Goal: Contribute content: Contribute content

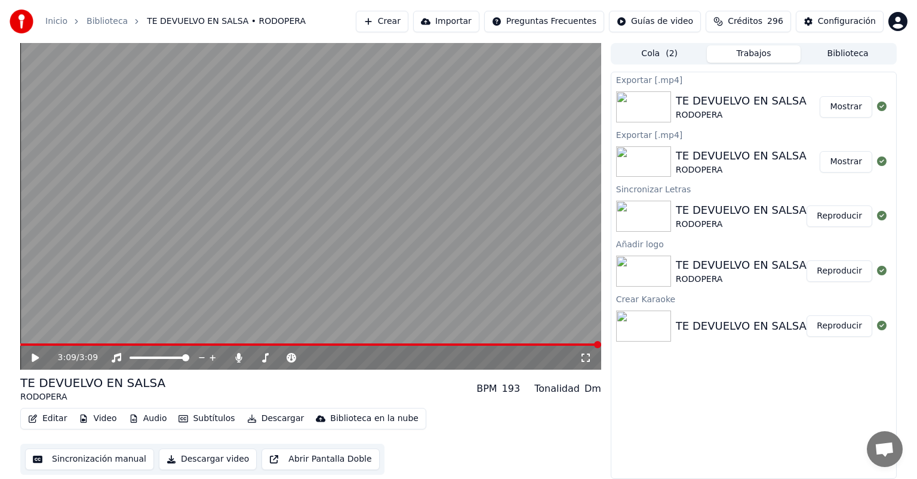
click at [36, 358] on icon at bounding box center [35, 357] width 7 height 8
click at [408, 24] on button "Crear" at bounding box center [382, 21] width 53 height 21
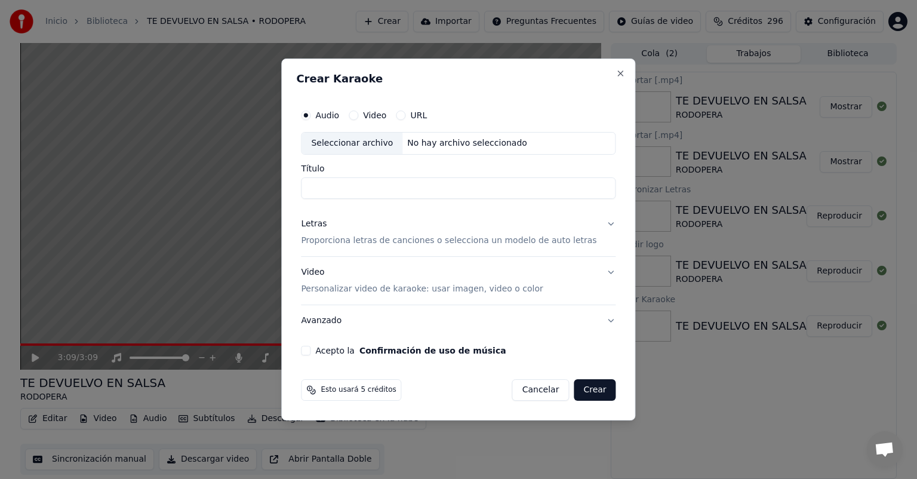
click at [353, 143] on div "Seleccionar archivo" at bounding box center [351, 142] width 101 height 21
click at [426, 190] on input "**********" at bounding box center [458, 187] width 314 height 21
type input "**********"
click at [346, 241] on p "Proporciona letras de canciones o selecciona un modelo de auto letras" at bounding box center [448, 241] width 295 height 12
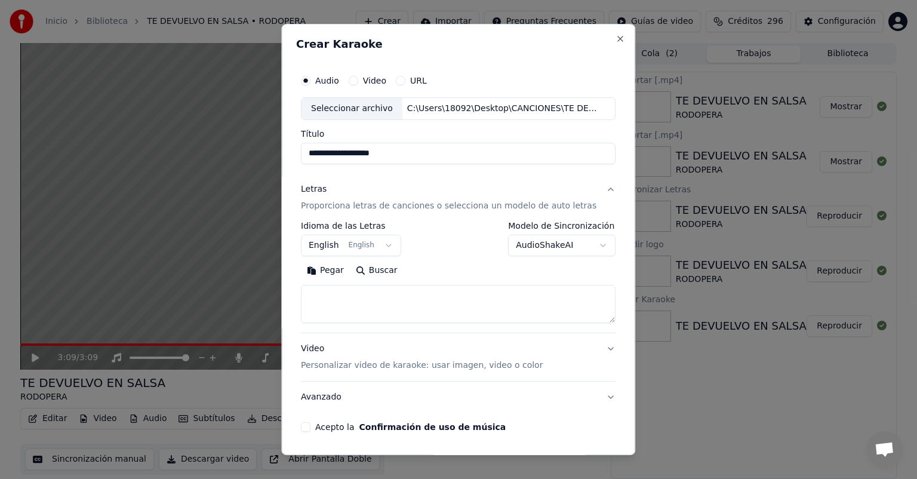
click at [386, 245] on body "**********" at bounding box center [458, 239] width 917 height 479
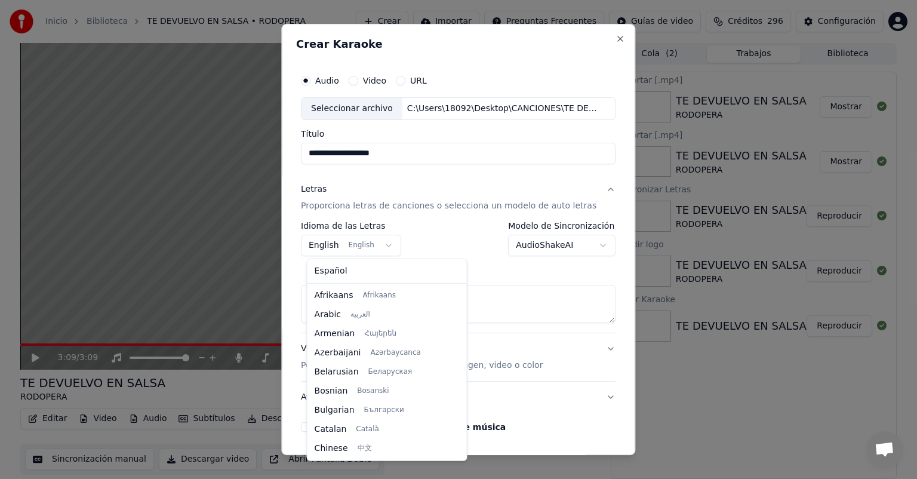
scroll to position [95, 0]
select select "**"
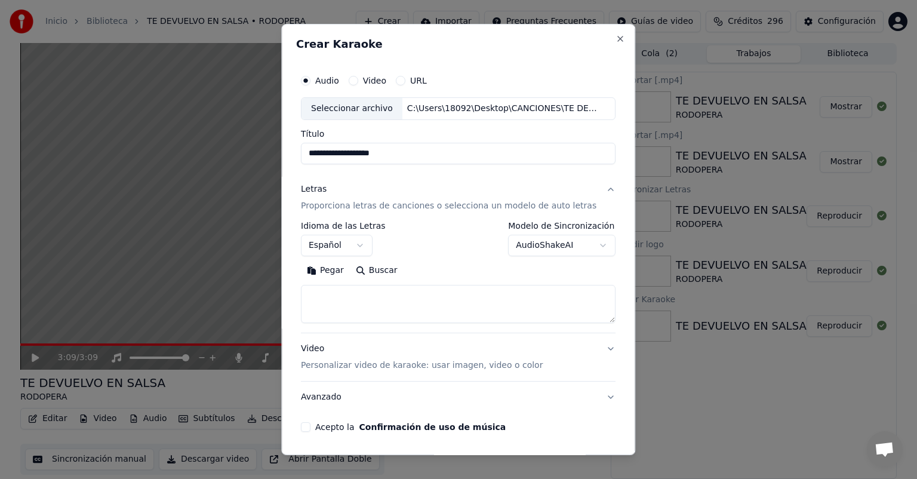
click at [587, 239] on body "**********" at bounding box center [458, 239] width 917 height 479
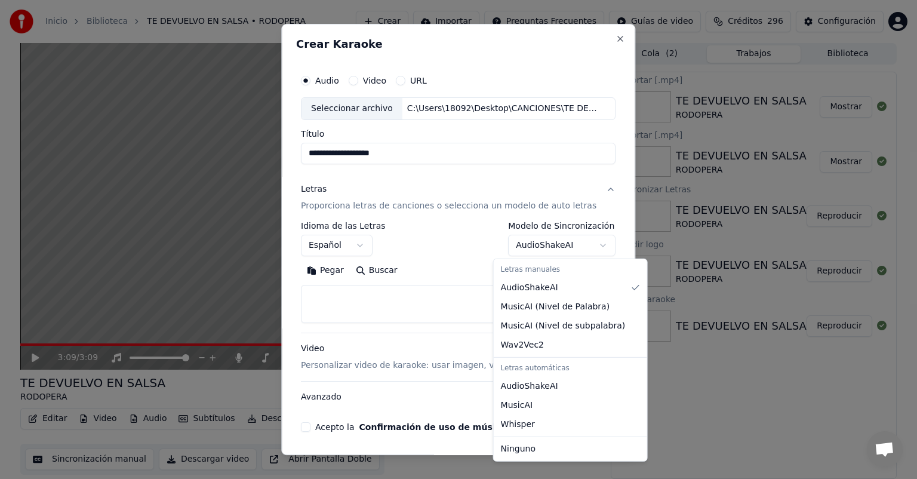
select select "**********"
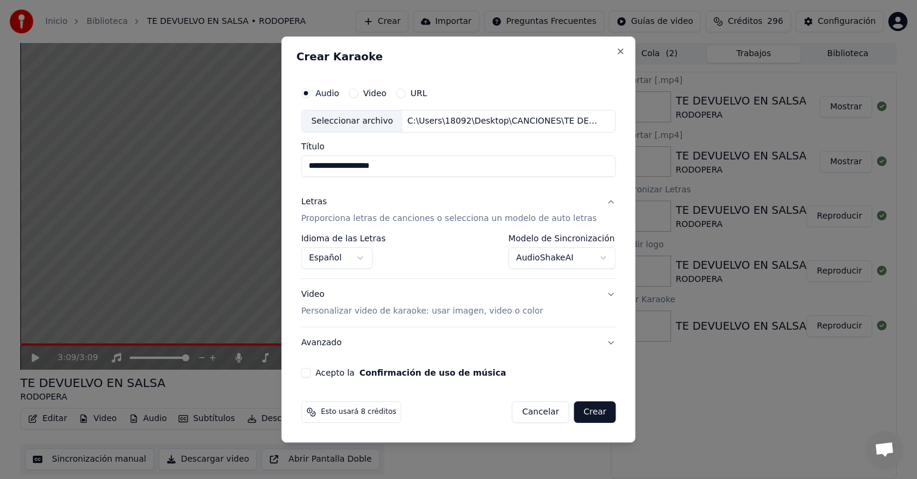
click at [352, 313] on p "Personalizar video de karaoke: usar imagen, video o color" at bounding box center [422, 311] width 242 height 12
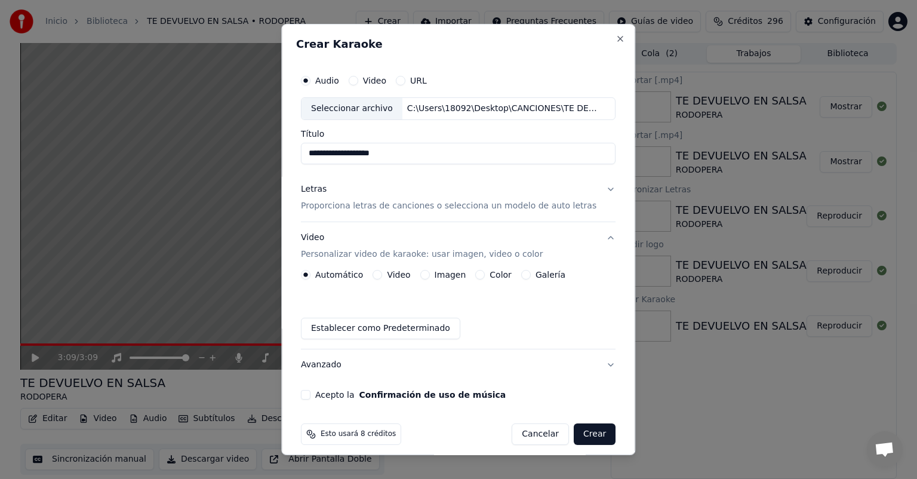
click at [523, 275] on button "Galería" at bounding box center [526, 275] width 10 height 10
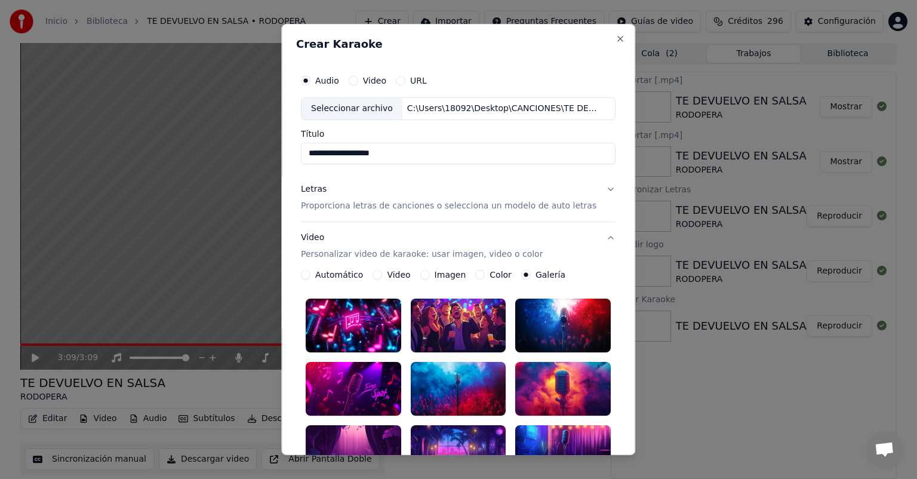
scroll to position [239, 0]
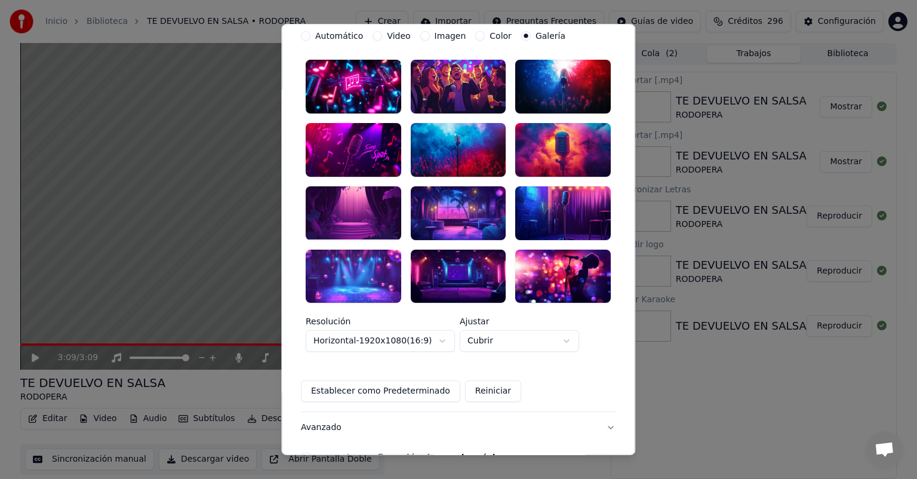
click at [442, 133] on div at bounding box center [458, 150] width 95 height 54
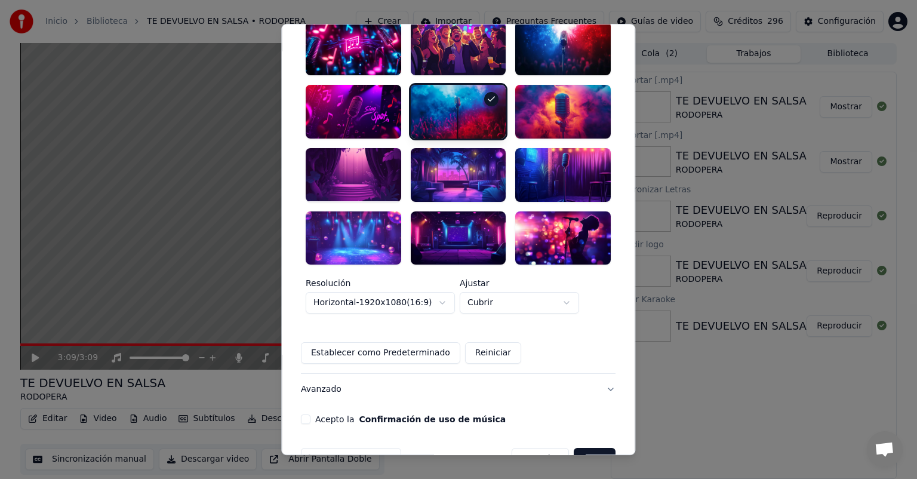
scroll to position [295, 0]
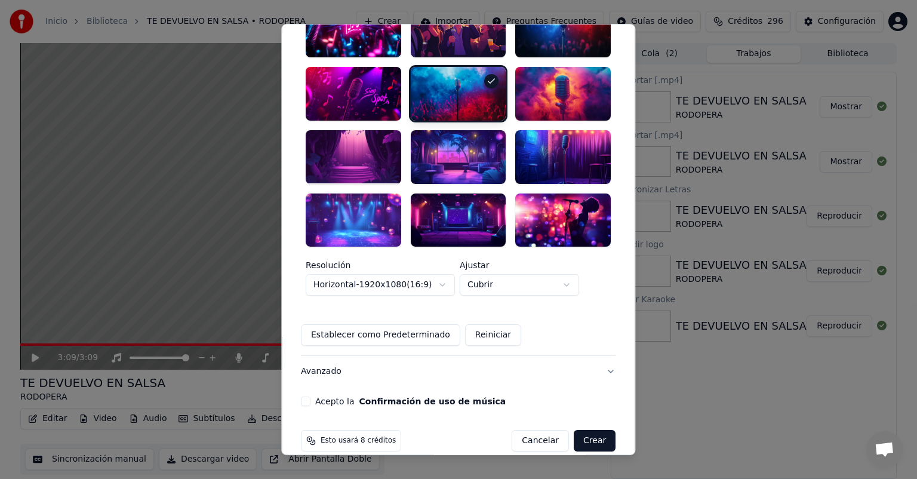
click at [310, 396] on button "Acepto la Confirmación de uso de música" at bounding box center [306, 401] width 10 height 10
click at [581, 430] on button "Crear" at bounding box center [594, 440] width 42 height 21
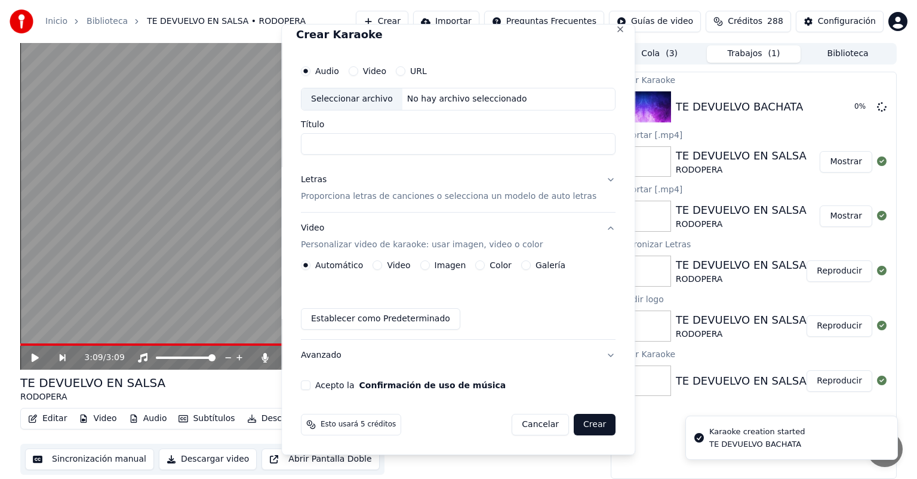
scroll to position [9, 0]
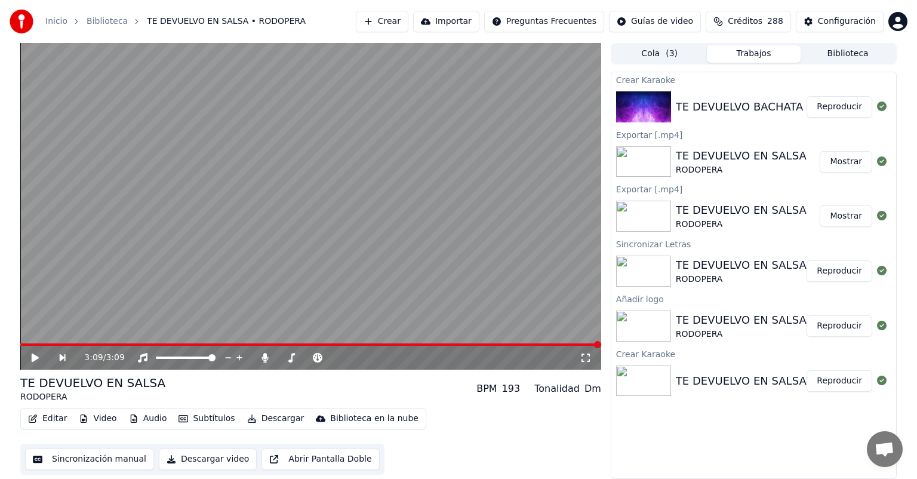
click at [847, 106] on button "Reproducir" at bounding box center [839, 106] width 66 height 21
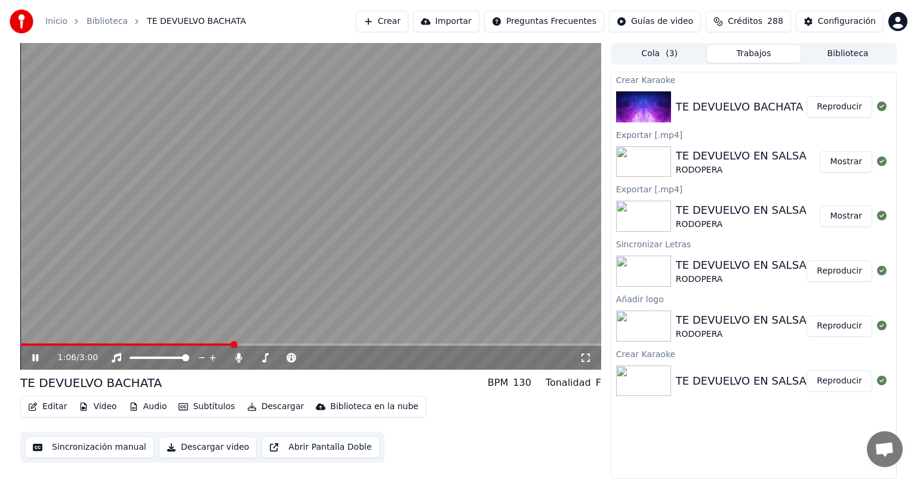
click at [36, 358] on icon at bounding box center [35, 357] width 6 height 7
click at [840, 273] on button "Reproducir" at bounding box center [839, 270] width 66 height 21
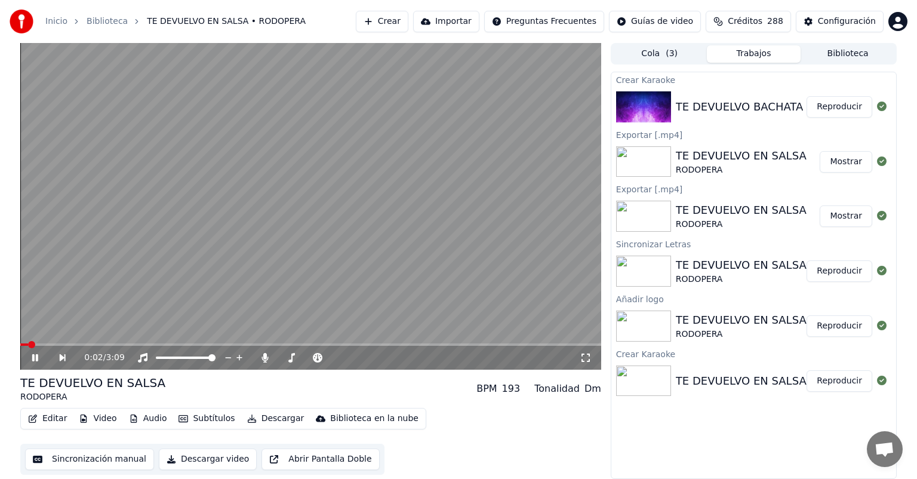
click at [35, 353] on icon at bounding box center [43, 358] width 27 height 10
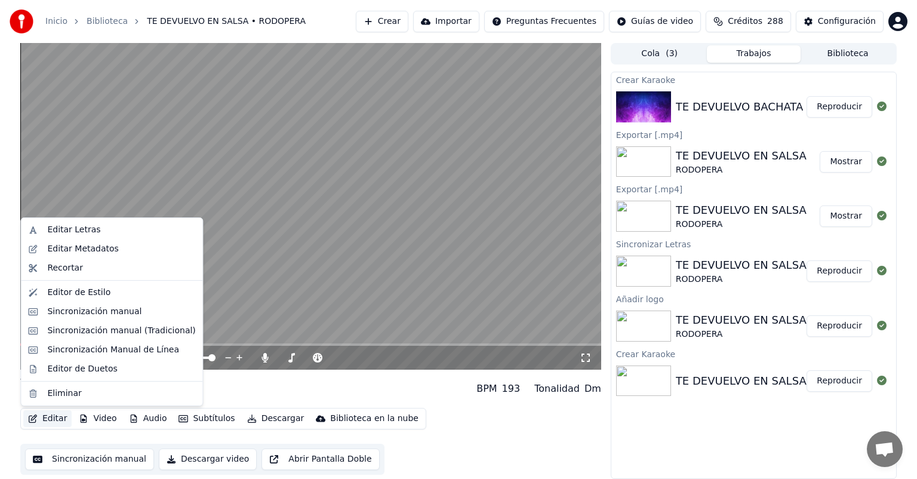
click at [50, 417] on button "Editar" at bounding box center [47, 418] width 48 height 17
click at [66, 232] on div "Editar Letras" at bounding box center [73, 230] width 53 height 12
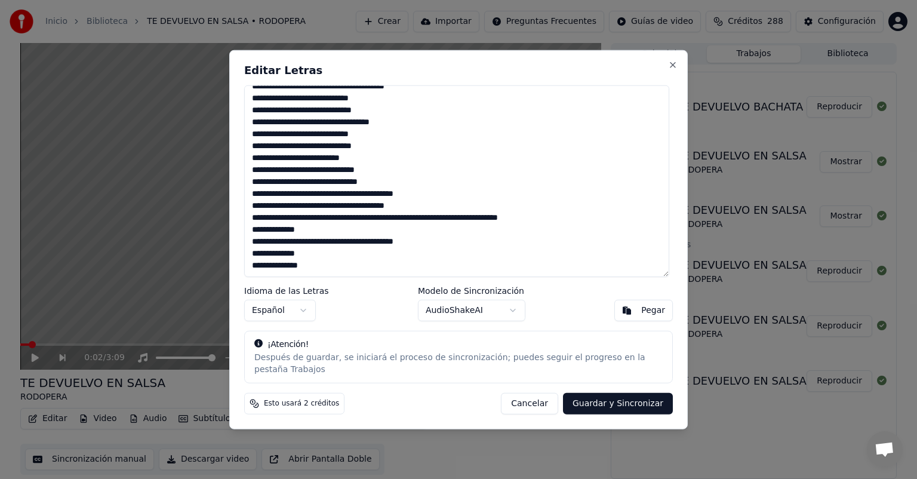
scroll to position [201, 0]
drag, startPoint x: 254, startPoint y: 100, endPoint x: 462, endPoint y: 200, distance: 230.3
click at [462, 200] on textarea at bounding box center [456, 181] width 425 height 192
click at [539, 396] on button "Cancelar" at bounding box center [529, 402] width 57 height 21
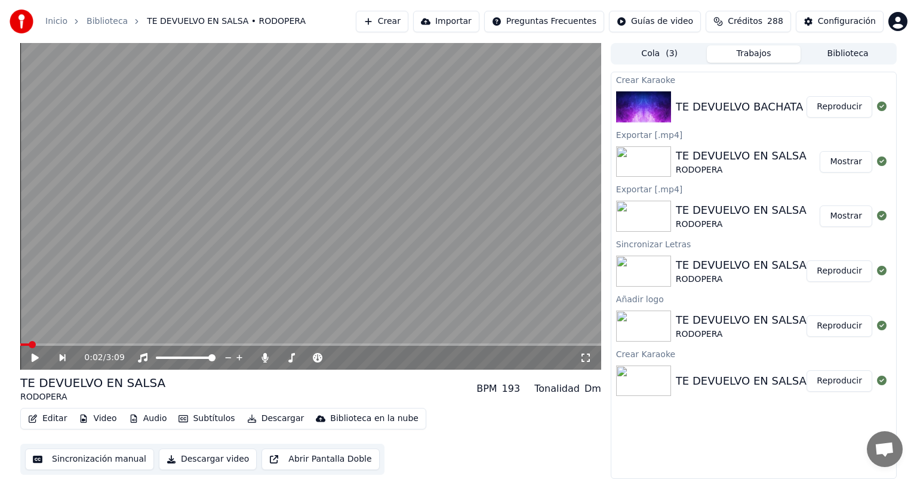
click at [840, 106] on button "Reproducir" at bounding box center [839, 106] width 66 height 21
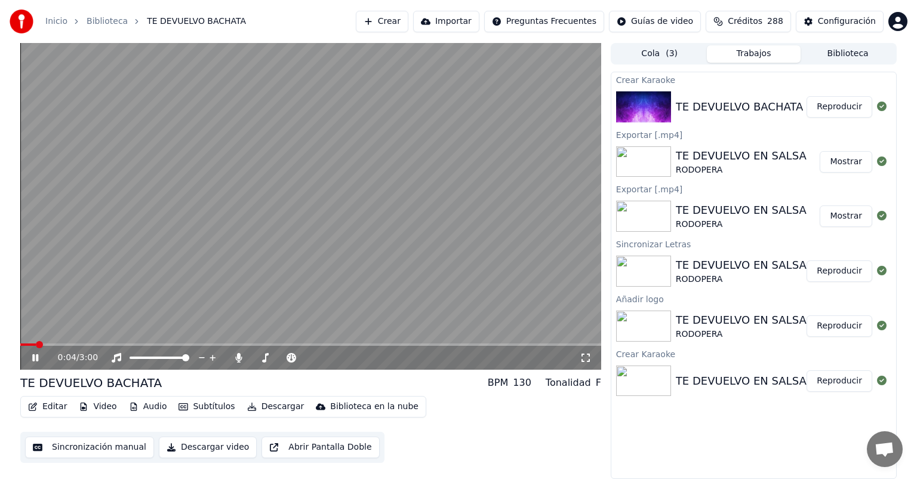
click at [35, 357] on icon at bounding box center [44, 358] width 28 height 10
click at [53, 406] on button "Editar" at bounding box center [47, 406] width 48 height 17
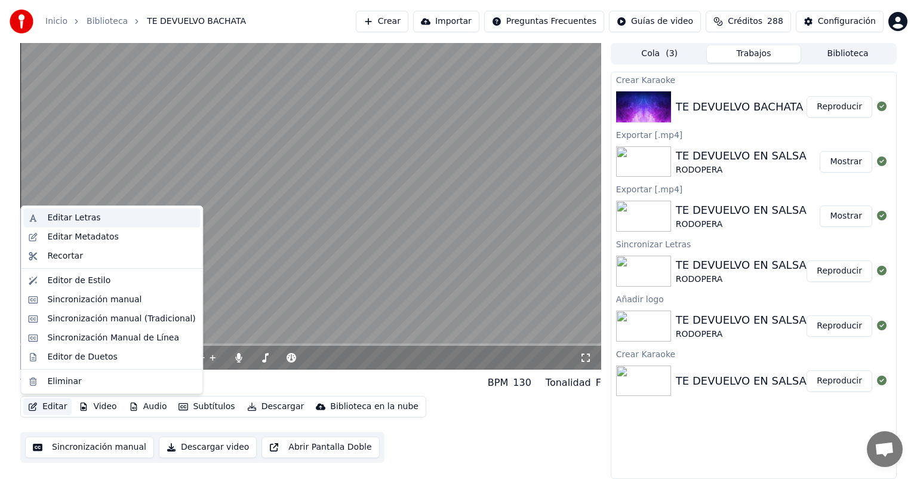
click at [83, 217] on div "Editar Letras" at bounding box center [73, 218] width 53 height 12
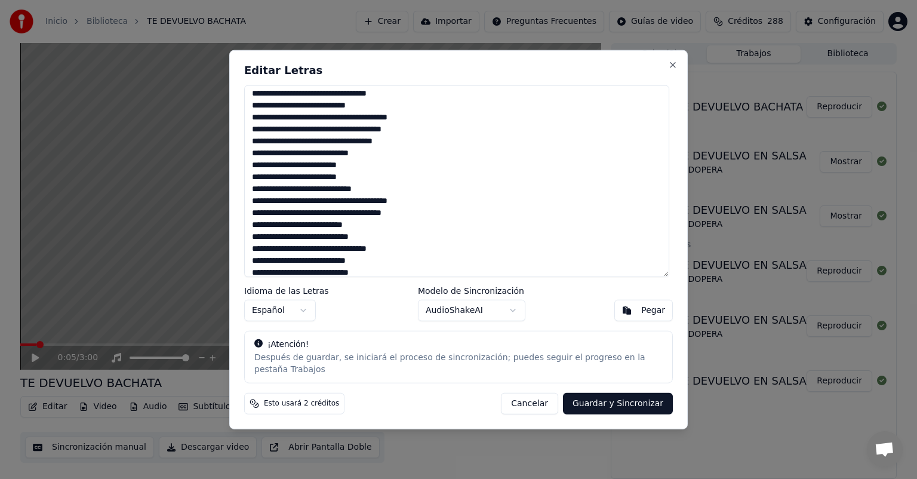
scroll to position [141, 0]
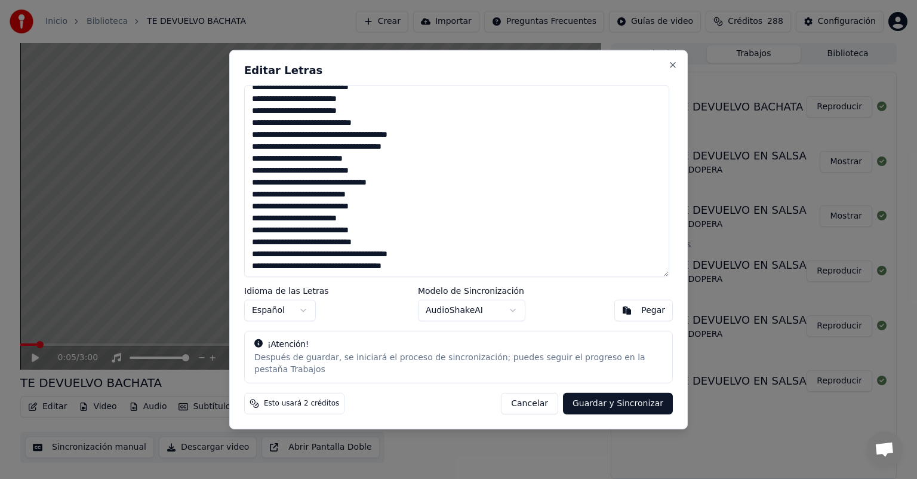
drag, startPoint x: 253, startPoint y: 103, endPoint x: 436, endPoint y: 269, distance: 247.6
click at [436, 269] on textarea "**********" at bounding box center [456, 181] width 425 height 192
type textarea "**********"
click at [604, 397] on button "Guardar y Sincronizar" at bounding box center [618, 402] width 110 height 21
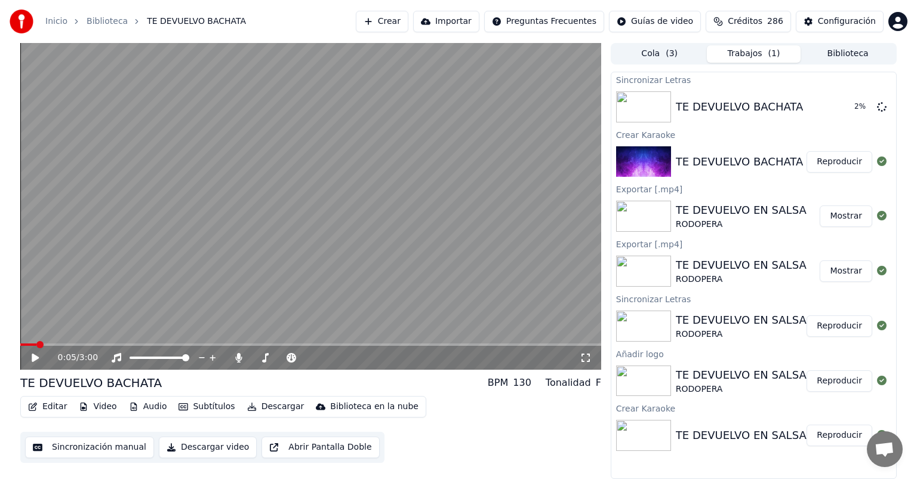
click at [47, 407] on button "Editar" at bounding box center [47, 406] width 48 height 17
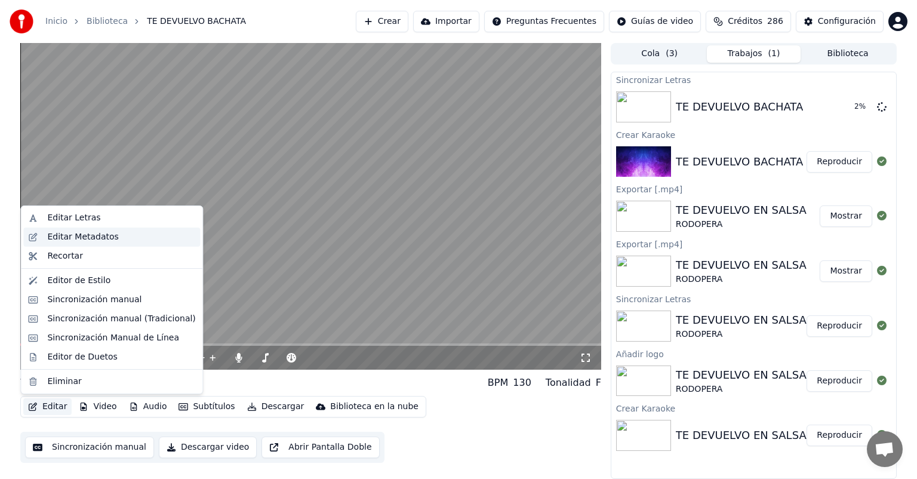
click at [79, 236] on div "Editar Metadatos" at bounding box center [82, 237] width 71 height 12
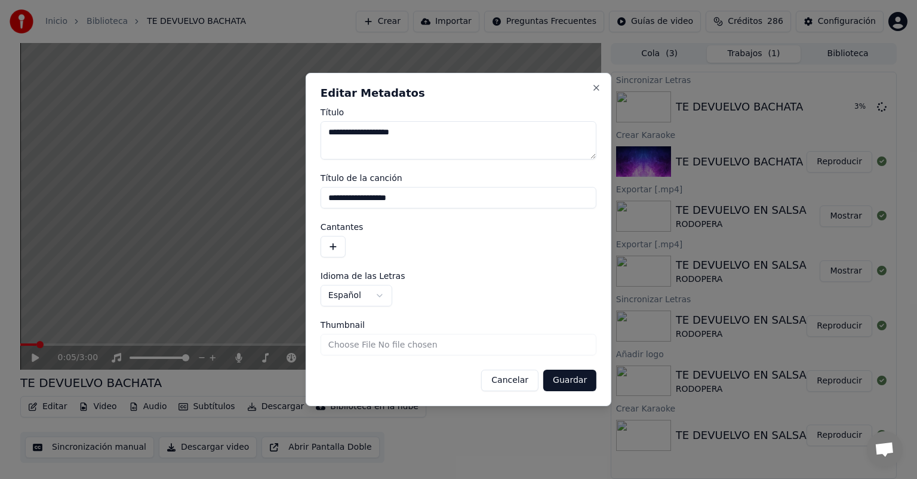
click at [381, 201] on input "**********" at bounding box center [458, 197] width 276 height 21
type input "**********"
click at [334, 249] on button "button" at bounding box center [332, 246] width 25 height 21
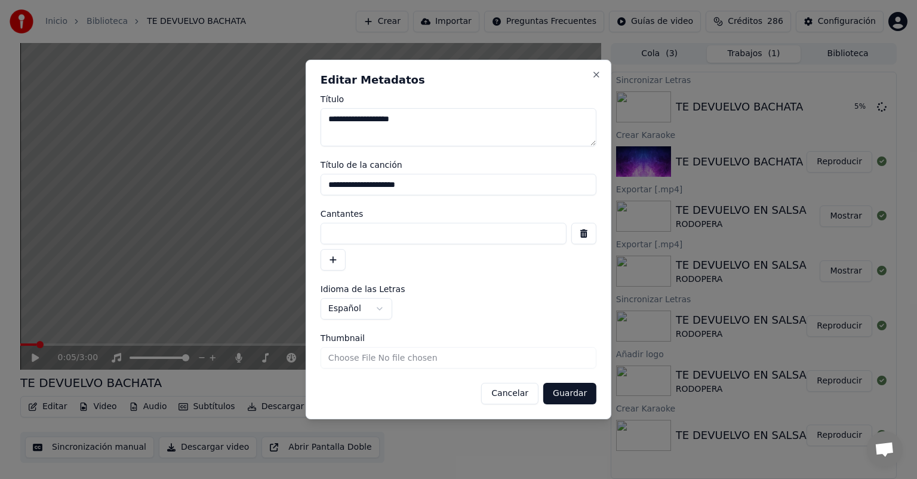
click at [339, 235] on input at bounding box center [443, 233] width 246 height 21
type input "********"
click at [573, 396] on button "Guardar" at bounding box center [569, 393] width 53 height 21
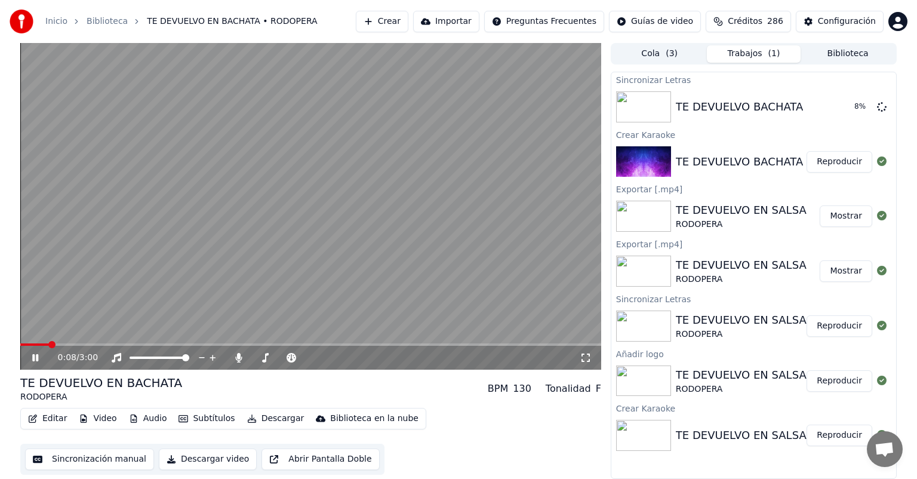
click at [23, 344] on span at bounding box center [34, 344] width 29 height 2
click at [35, 358] on icon at bounding box center [44, 358] width 28 height 10
click at [840, 107] on button "Reproducir" at bounding box center [839, 106] width 66 height 21
click at [210, 418] on button "Subtítulos" at bounding box center [207, 418] width 66 height 17
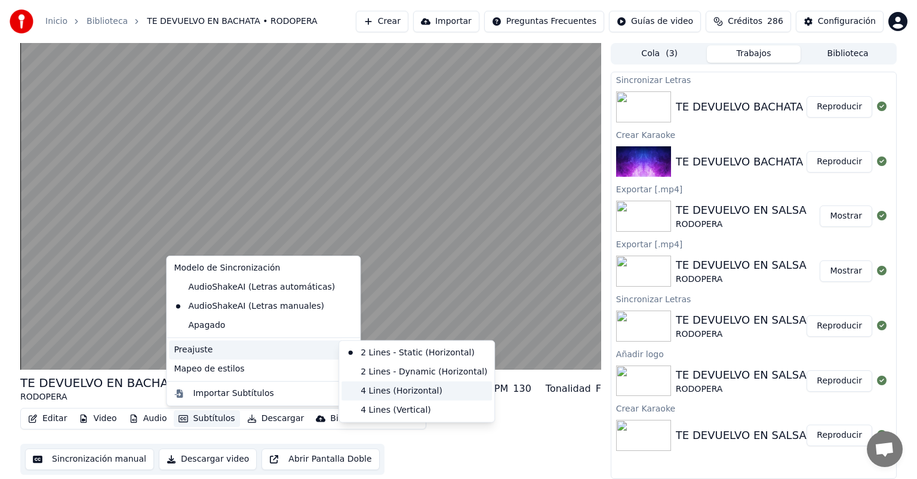
click at [383, 391] on div "4 Lines (Horizontal)" at bounding box center [416, 390] width 150 height 19
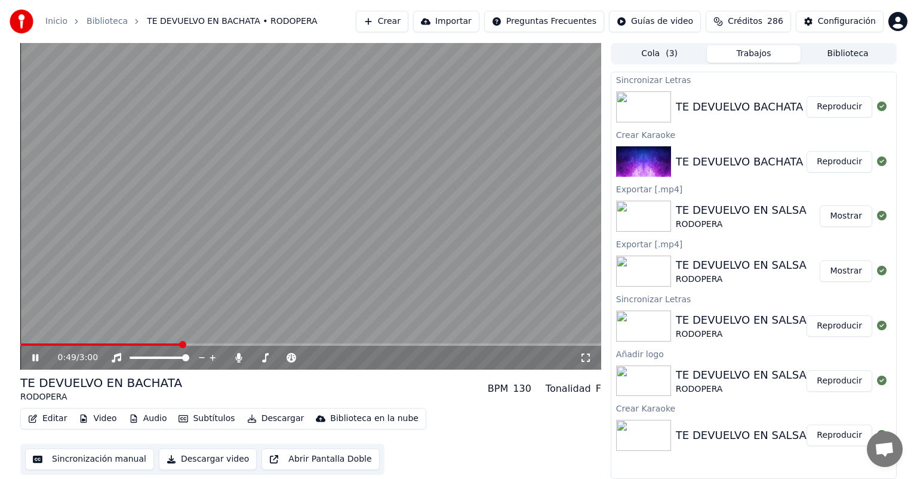
click at [24, 341] on video at bounding box center [310, 206] width 581 height 326
click at [23, 343] on span at bounding box center [21, 344] width 3 height 2
click at [34, 359] on icon at bounding box center [35, 357] width 7 height 8
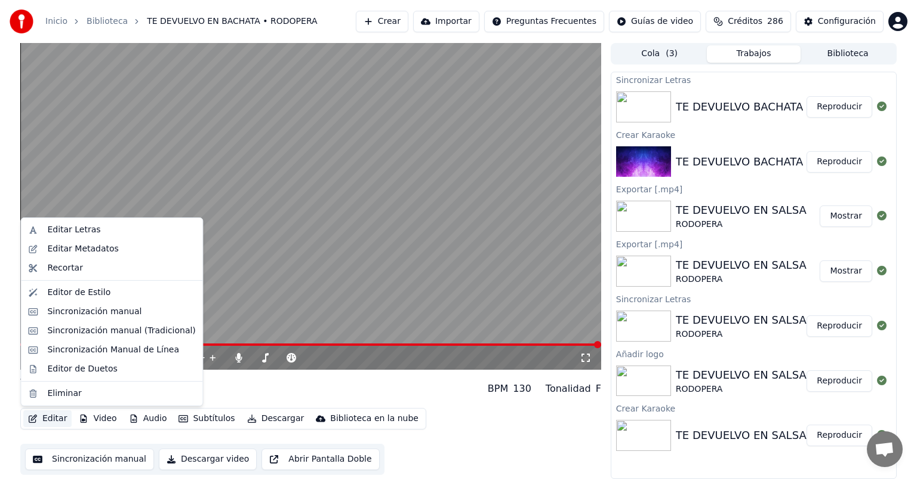
click at [48, 420] on button "Editar" at bounding box center [47, 418] width 48 height 17
click at [87, 229] on div "Editar Letras" at bounding box center [73, 230] width 53 height 12
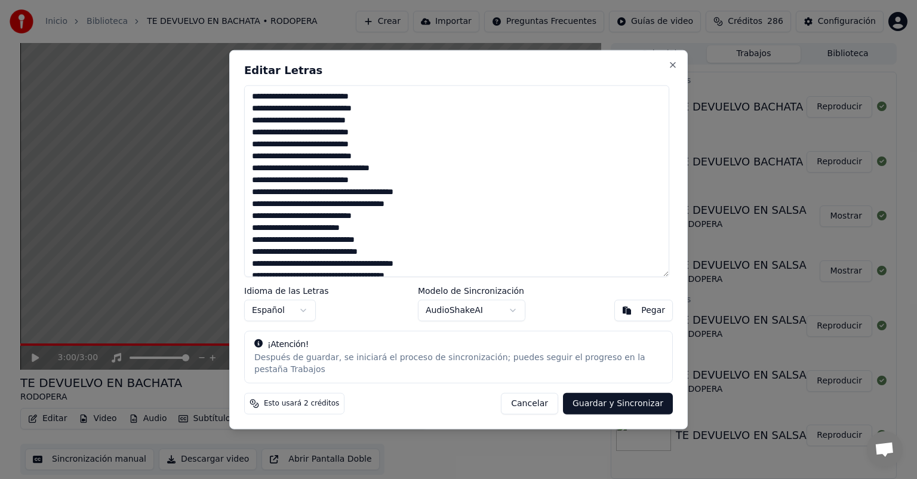
scroll to position [60, 0]
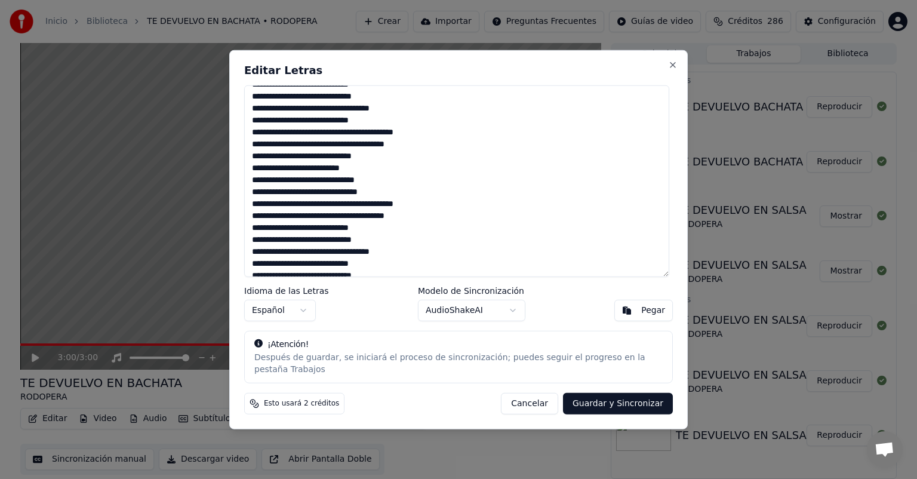
click at [539, 399] on button "Cancelar" at bounding box center [529, 402] width 57 height 21
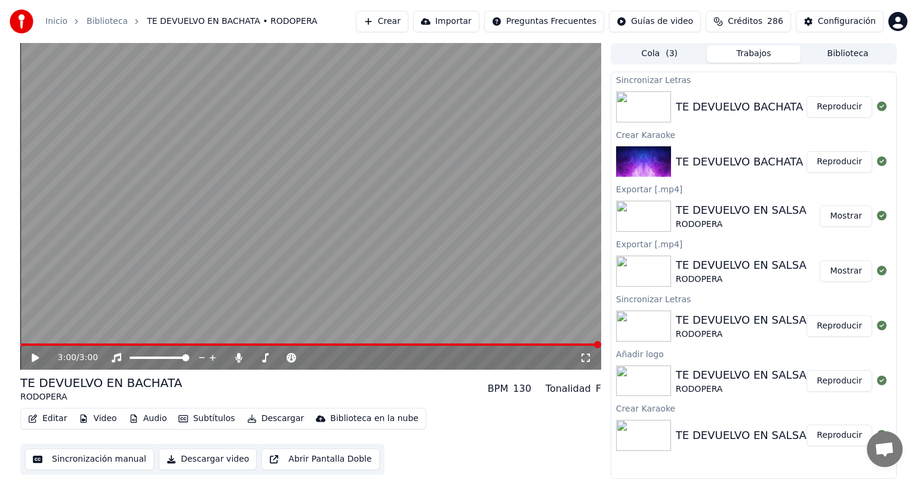
click at [101, 417] on button "Video" at bounding box center [97, 418] width 47 height 17
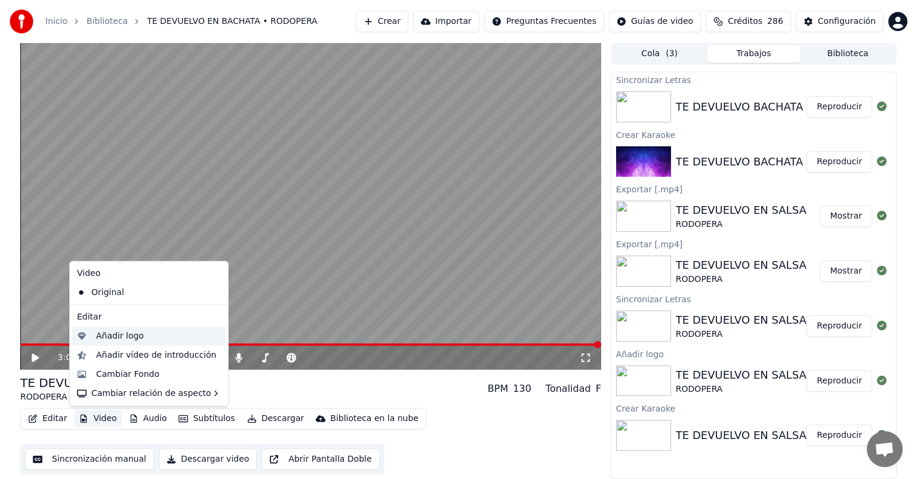
click at [134, 332] on div "Añadir logo" at bounding box center [120, 336] width 48 height 12
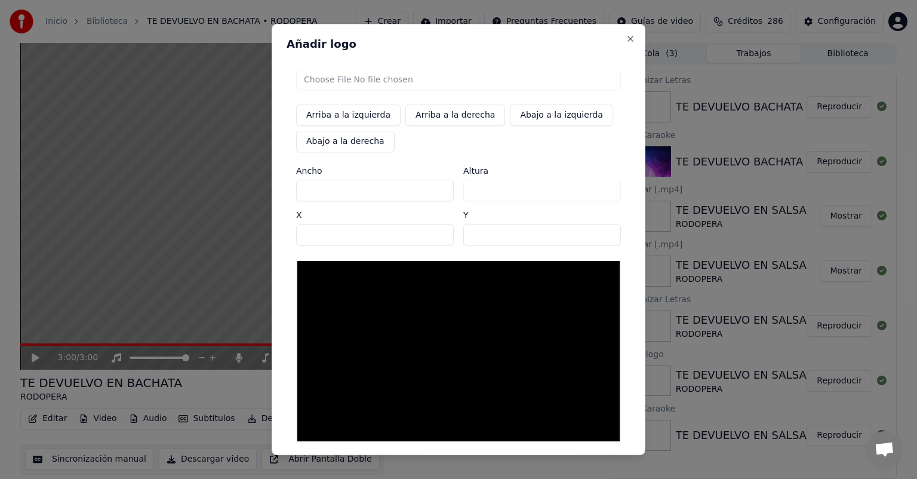
click at [337, 80] on input "file" at bounding box center [458, 79] width 325 height 21
type input "**********"
type input "***"
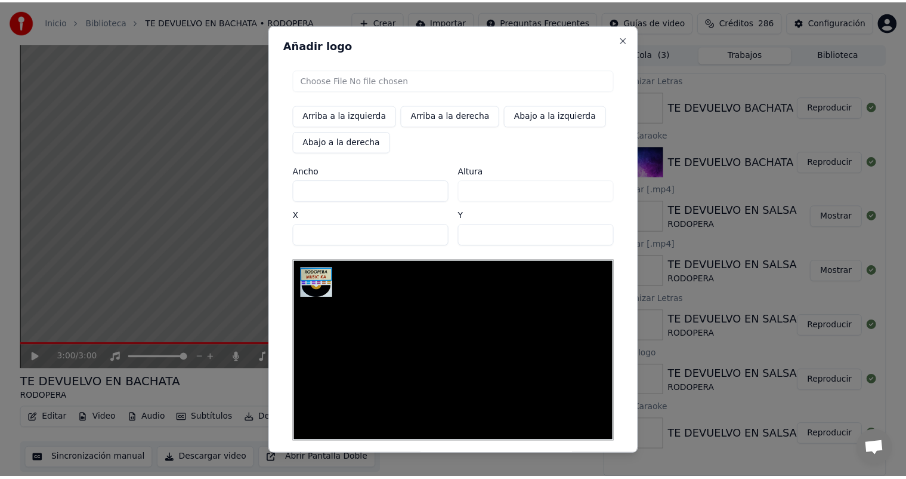
scroll to position [53, 0]
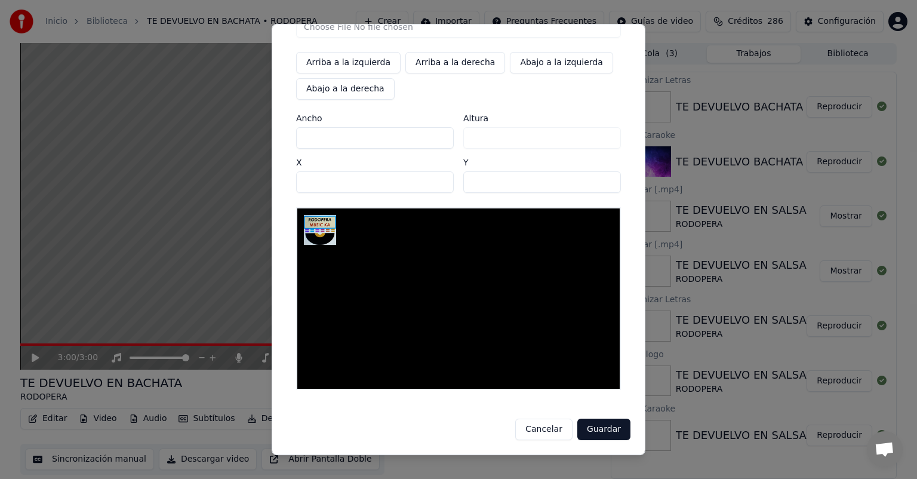
click at [599, 430] on button "Guardar" at bounding box center [603, 428] width 53 height 21
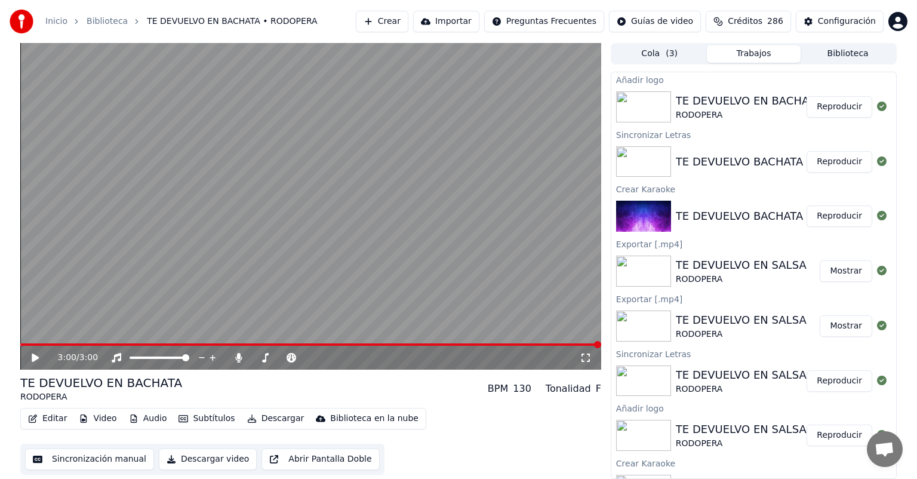
click at [831, 108] on button "Reproducir" at bounding box center [839, 106] width 66 height 21
click at [271, 418] on button "Descargar" at bounding box center [275, 418] width 67 height 17
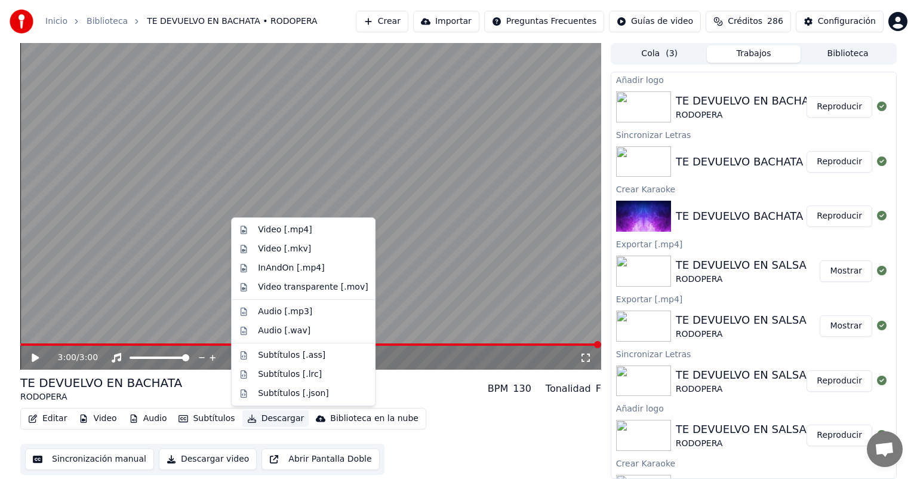
click at [195, 460] on button "Descargar video" at bounding box center [208, 458] width 98 height 21
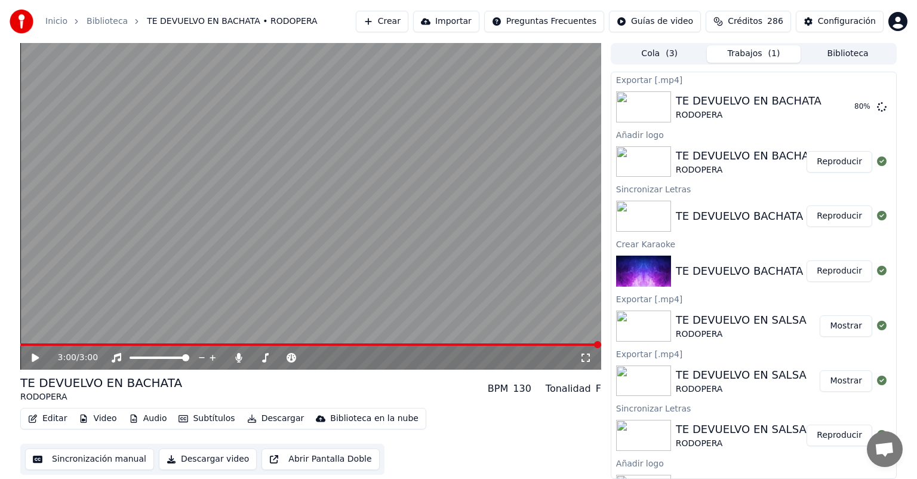
click at [48, 420] on button "Editar" at bounding box center [47, 418] width 48 height 17
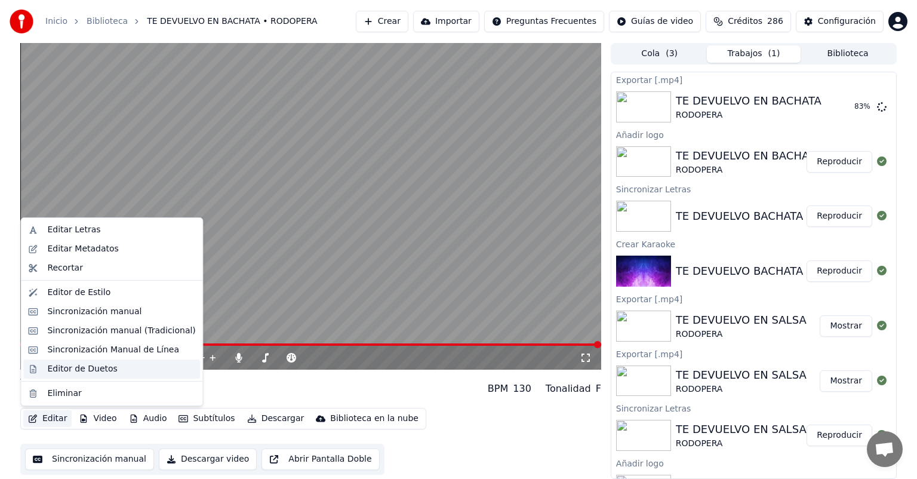
click at [95, 368] on div "Editor de Duetos" at bounding box center [82, 369] width 70 height 12
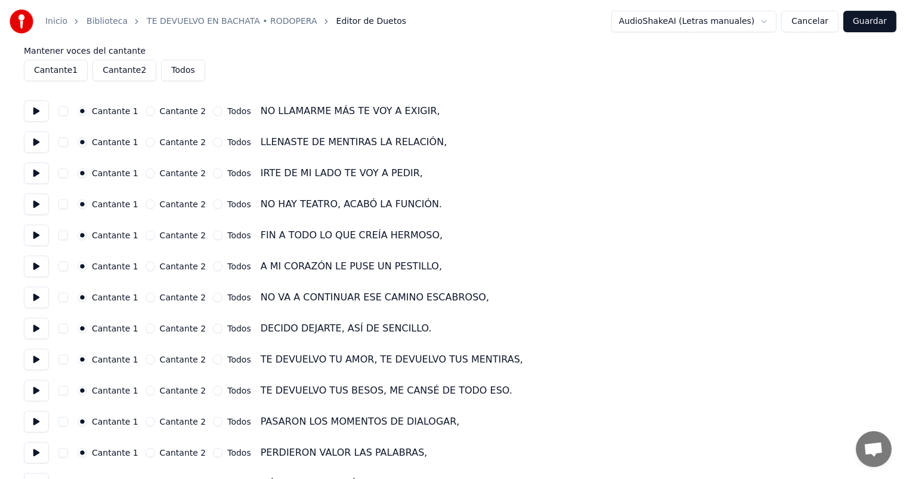
scroll to position [119, 0]
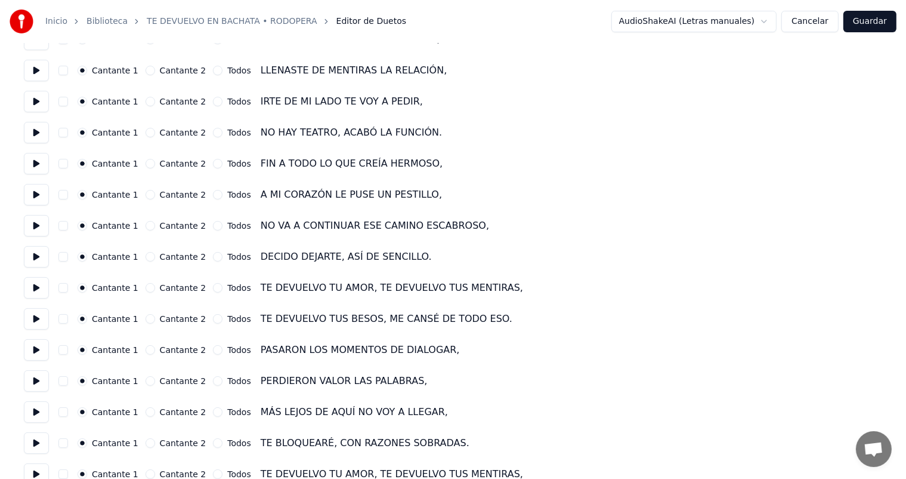
click at [62, 319] on button "button" at bounding box center [63, 319] width 10 height 10
click at [63, 319] on button "button" at bounding box center [63, 319] width 10 height 10
click at [64, 286] on button "button" at bounding box center [63, 288] width 10 height 10
click at [60, 320] on button "button" at bounding box center [63, 319] width 10 height 10
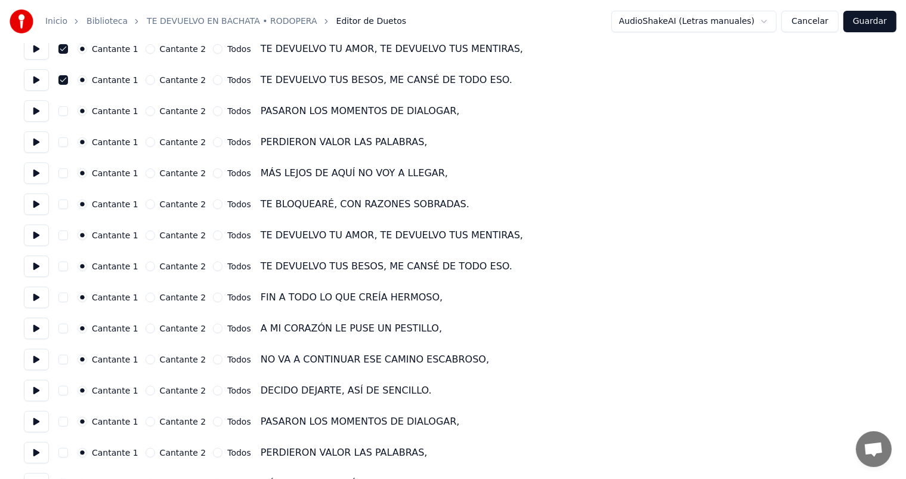
scroll to position [418, 0]
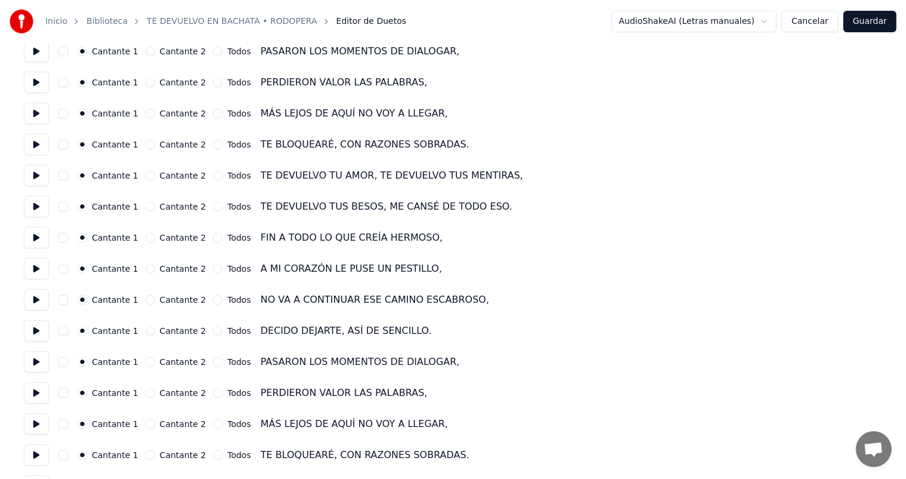
click at [61, 177] on button "button" at bounding box center [63, 176] width 10 height 10
click at [61, 205] on button "button" at bounding box center [63, 207] width 10 height 10
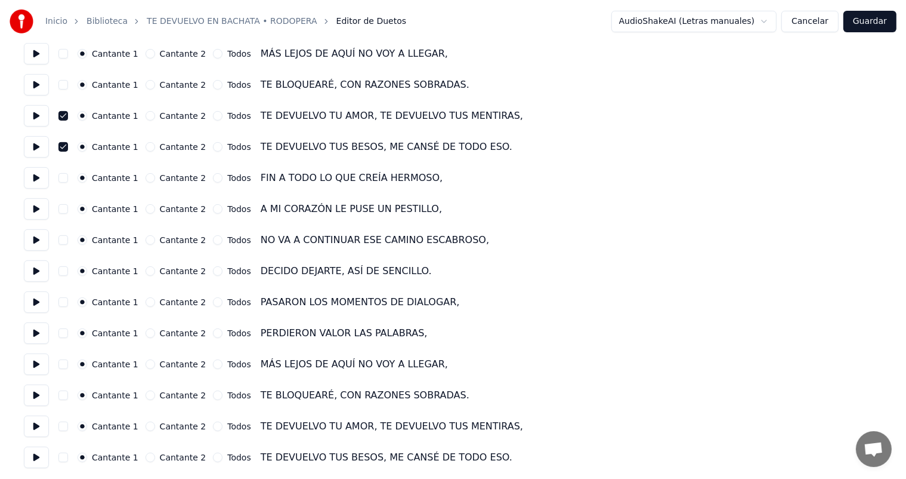
scroll to position [479, 0]
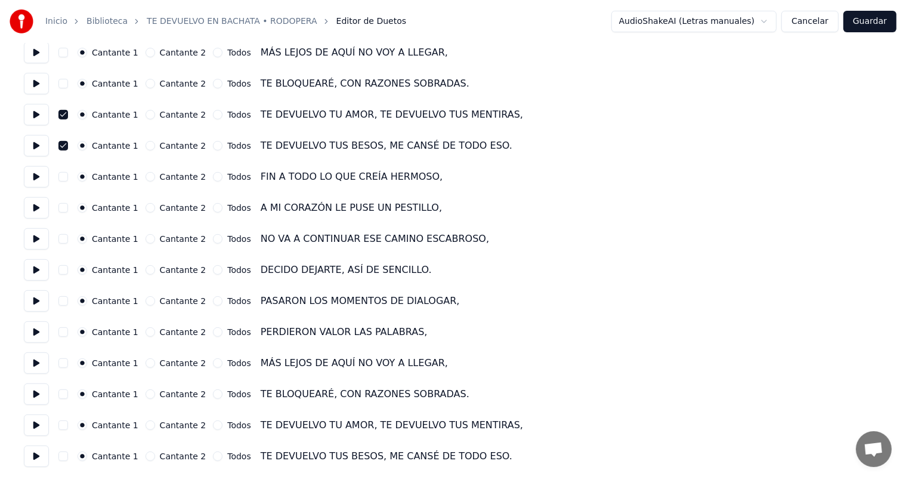
click at [64, 427] on button "button" at bounding box center [63, 425] width 10 height 10
click at [62, 456] on button "button" at bounding box center [63, 456] width 10 height 10
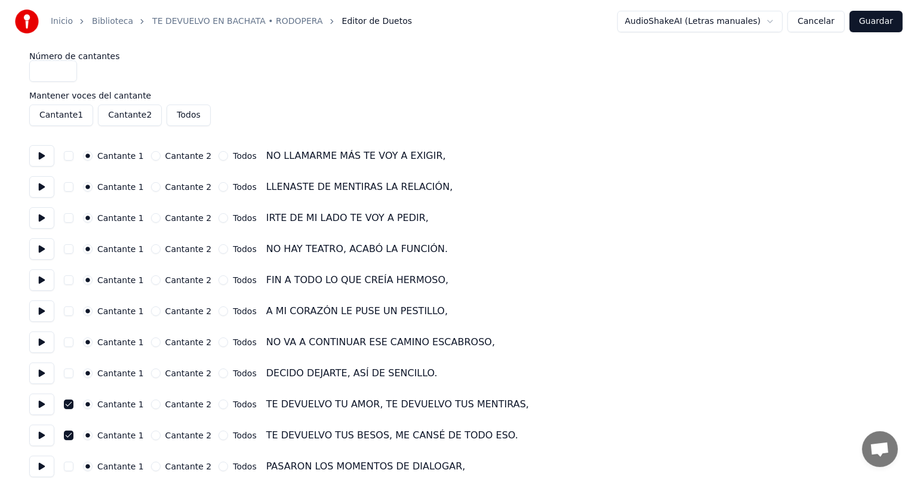
scroll to position [0, 0]
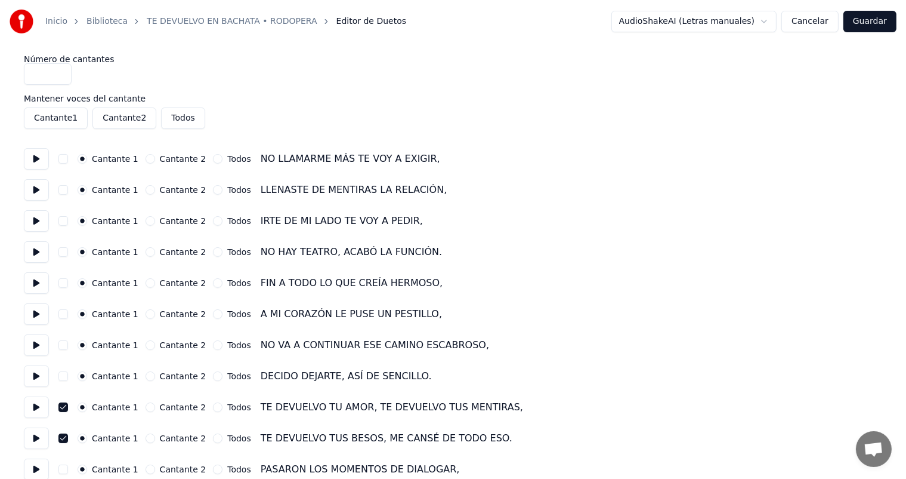
click at [872, 21] on button "Guardar" at bounding box center [870, 21] width 53 height 21
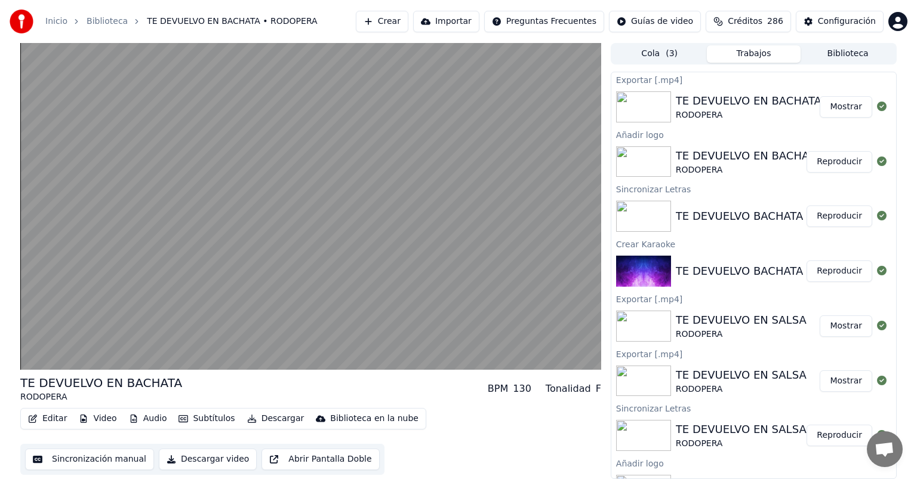
click at [836, 107] on button "Mostrar" at bounding box center [845, 106] width 53 height 21
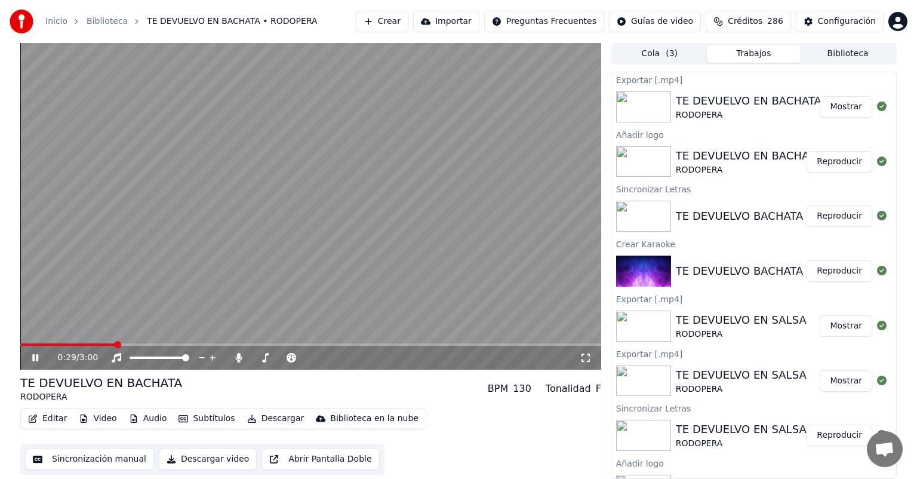
click at [23, 344] on span at bounding box center [67, 344] width 95 height 2
click at [238, 360] on icon at bounding box center [238, 358] width 7 height 10
click at [178, 344] on span at bounding box center [99, 344] width 158 height 2
click at [35, 356] on icon at bounding box center [44, 358] width 28 height 10
click at [208, 344] on span at bounding box center [168, 344] width 297 height 2
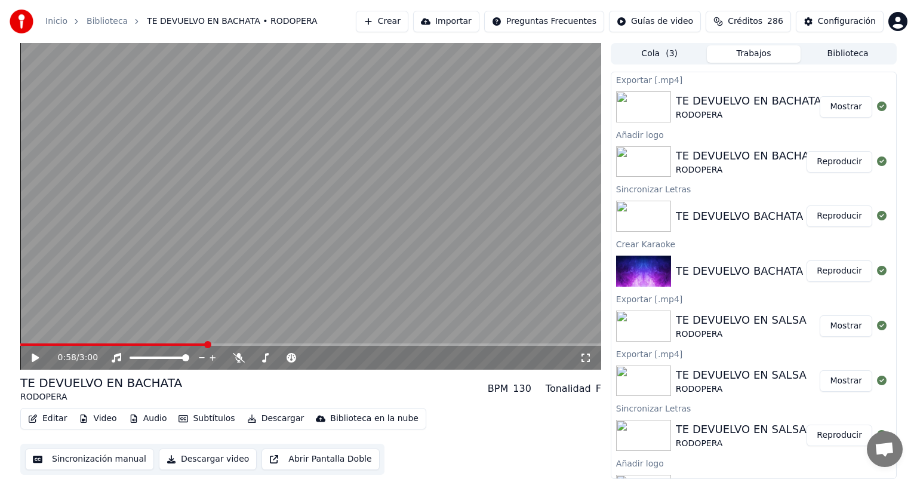
click at [736, 271] on div "TE DEVUELVO BACHATA" at bounding box center [739, 271] width 127 height 17
click at [830, 271] on button "Reproducir" at bounding box center [839, 270] width 66 height 21
click at [236, 356] on icon at bounding box center [239, 358] width 12 height 10
click at [36, 359] on icon at bounding box center [44, 358] width 28 height 10
click at [832, 165] on button "Reproducir" at bounding box center [839, 161] width 66 height 21
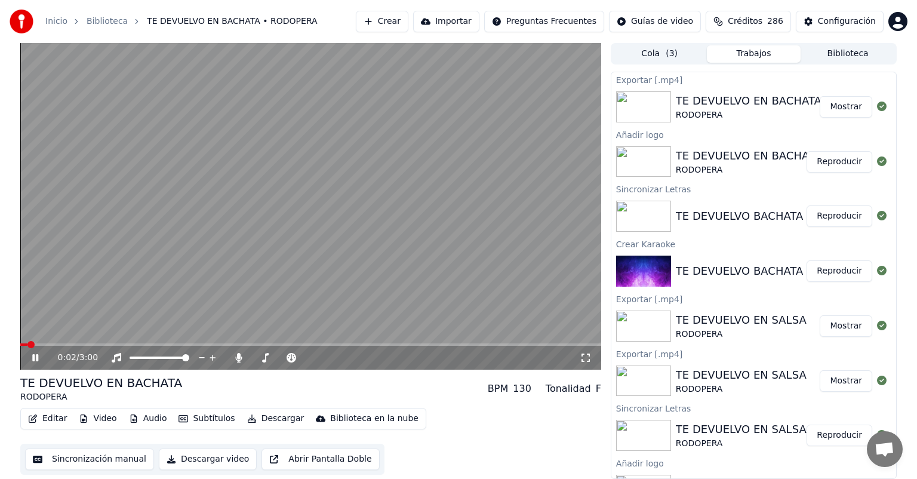
click at [34, 356] on icon at bounding box center [35, 357] width 6 height 7
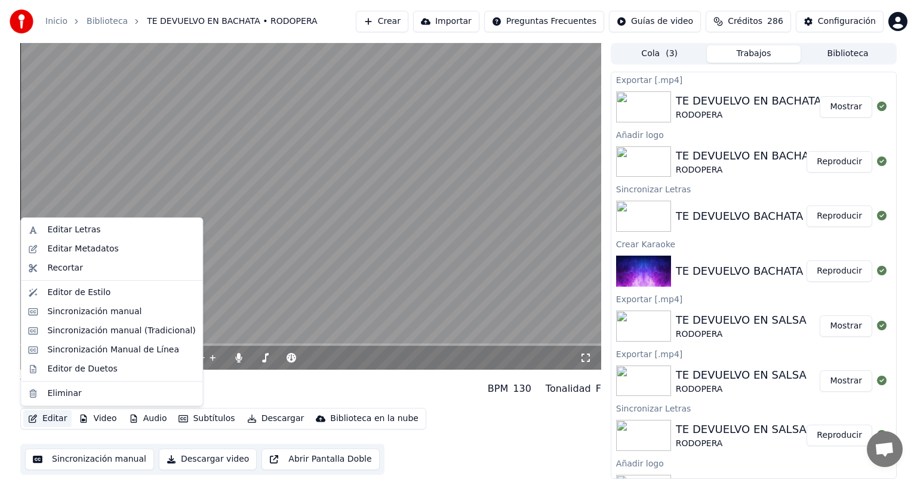
click at [53, 418] on button "Editar" at bounding box center [47, 418] width 48 height 17
click at [84, 229] on div "Editar Letras" at bounding box center [73, 230] width 53 height 12
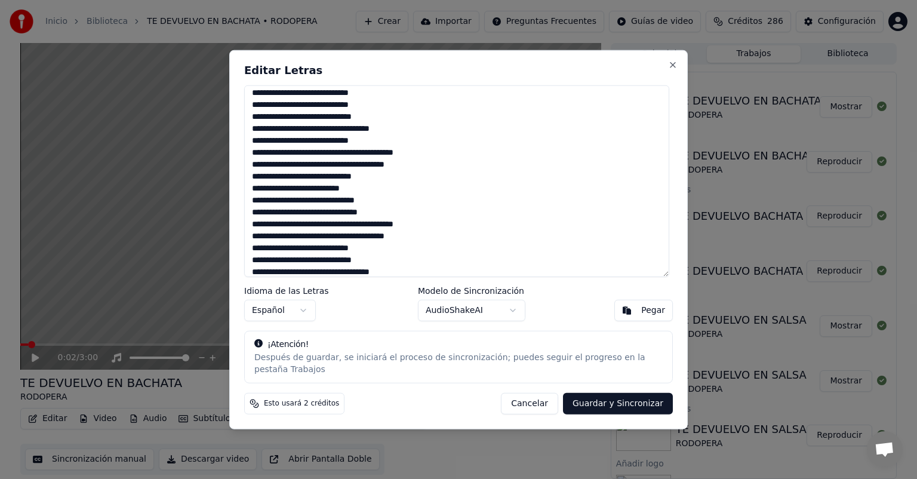
scroll to position [60, 0]
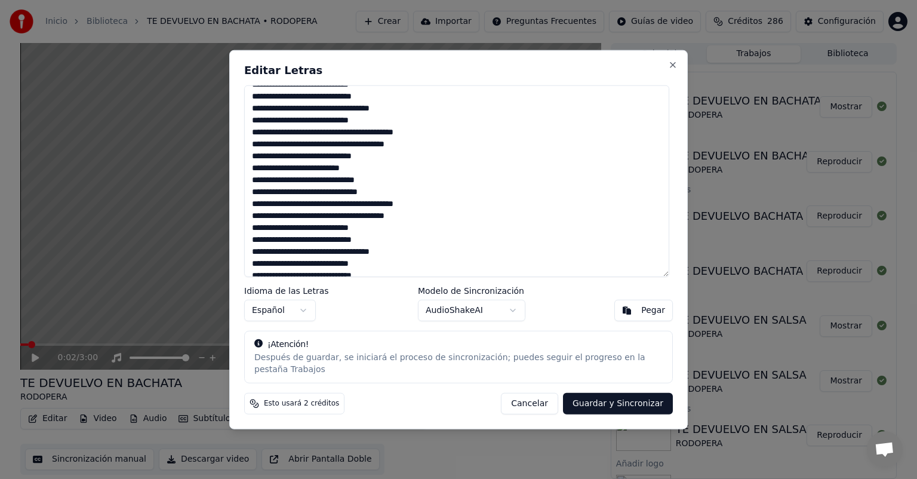
click at [252, 161] on textarea "**********" at bounding box center [456, 181] width 425 height 192
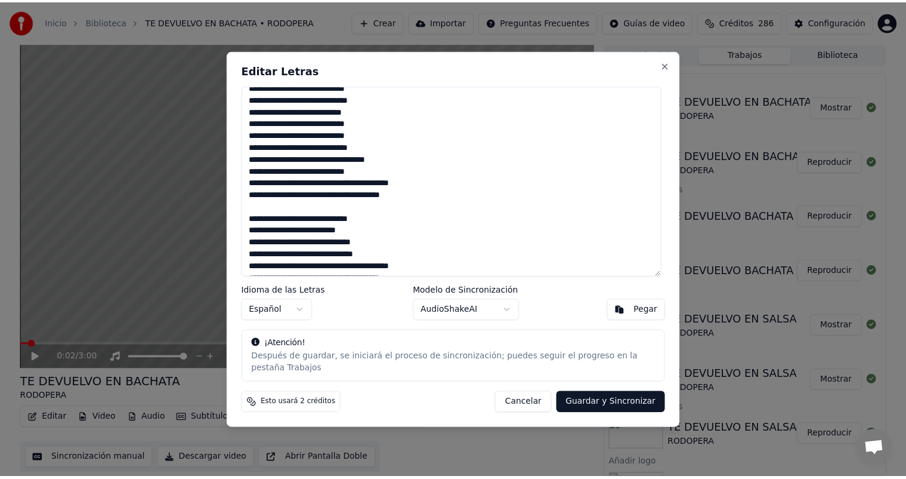
scroll to position [0, 0]
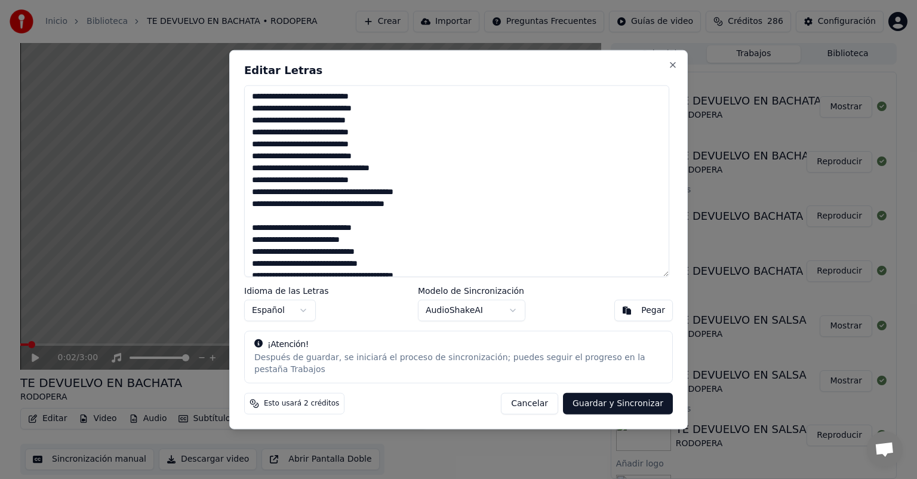
click at [255, 220] on textarea "**********" at bounding box center [456, 181] width 425 height 192
type textarea "**********"
click at [602, 396] on button "Guardar y Sincronizar" at bounding box center [618, 402] width 110 height 21
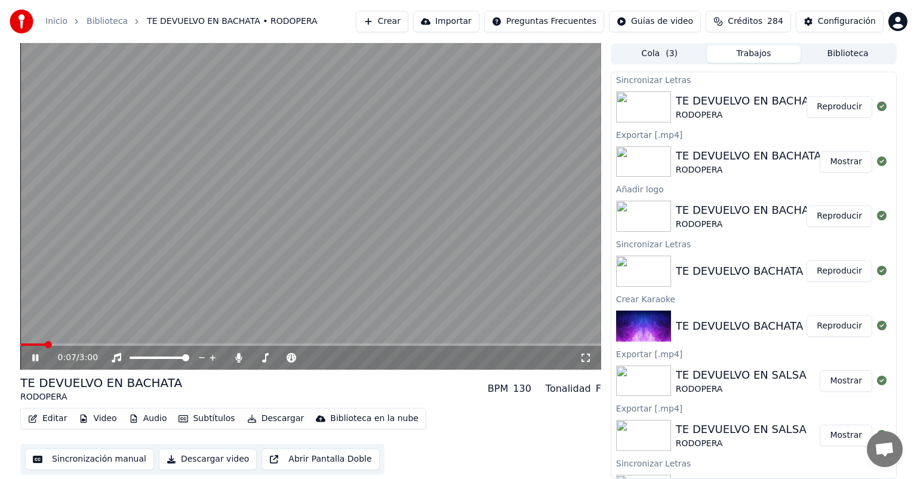
click at [23, 344] on span at bounding box center [32, 344] width 25 height 2
click at [51, 417] on button "Editar" at bounding box center [47, 418] width 48 height 17
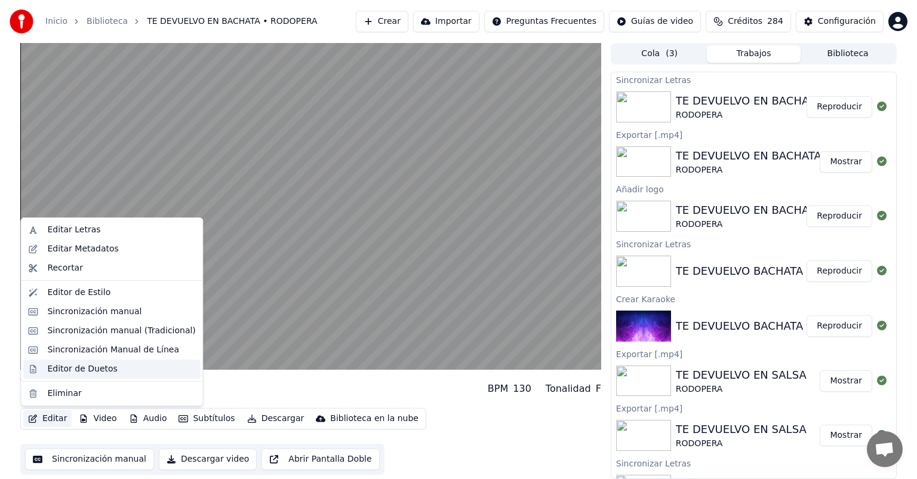
click at [61, 369] on div "Editor de Duetos" at bounding box center [82, 369] width 70 height 12
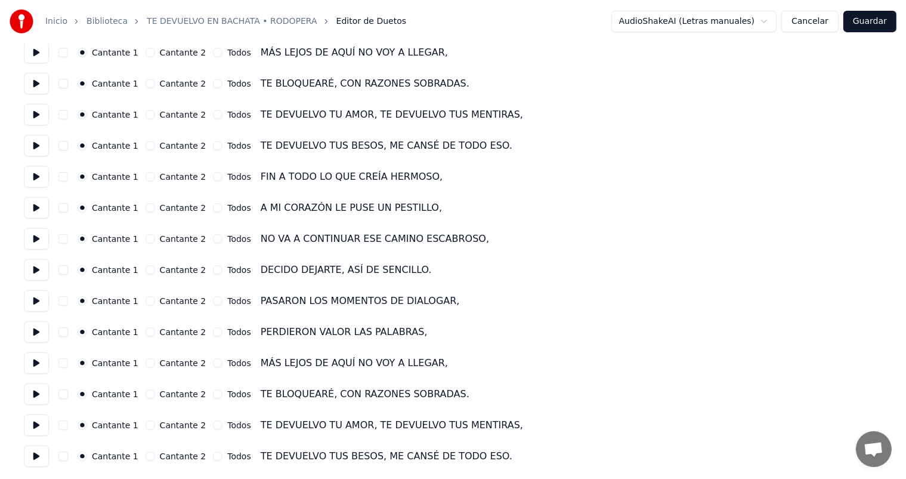
scroll to position [450, 0]
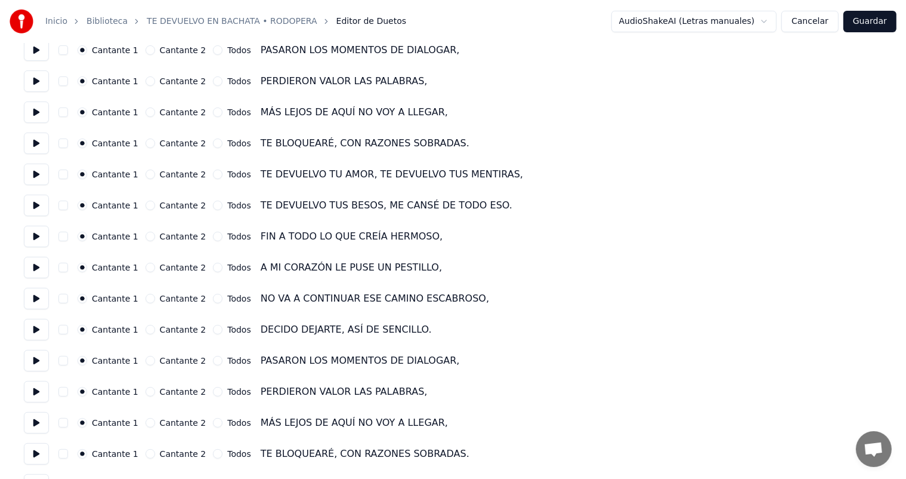
click at [61, 176] on button "button" at bounding box center [63, 174] width 10 height 10
click at [64, 206] on button "button" at bounding box center [63, 206] width 10 height 10
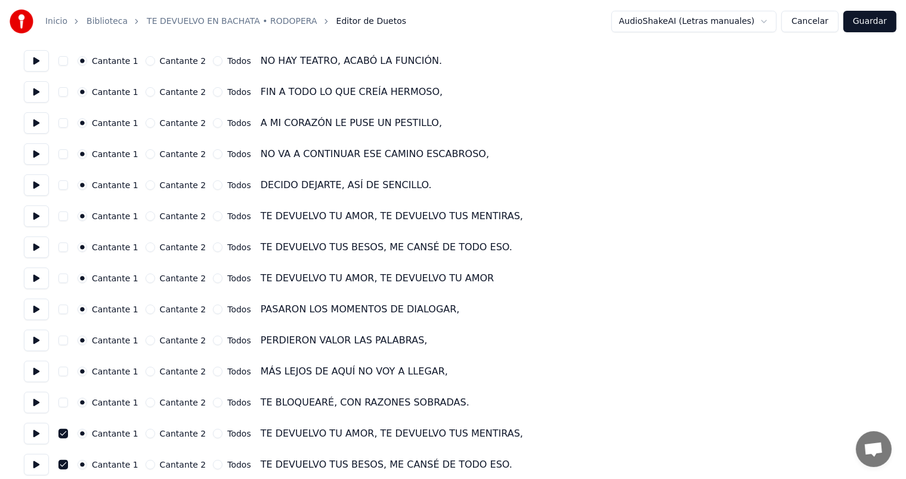
scroll to position [211, 0]
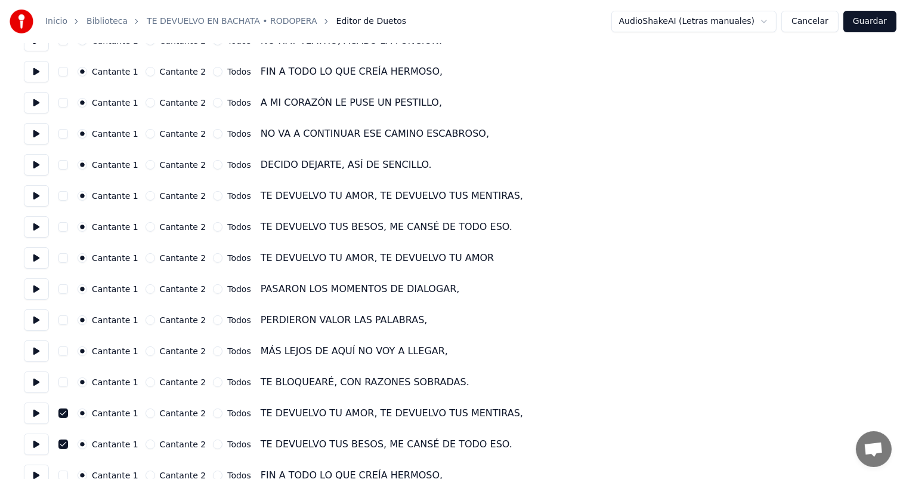
click at [62, 194] on button "button" at bounding box center [63, 196] width 10 height 10
click at [64, 226] on button "button" at bounding box center [63, 227] width 10 height 10
click at [146, 260] on button "Cantante 2" at bounding box center [151, 258] width 10 height 10
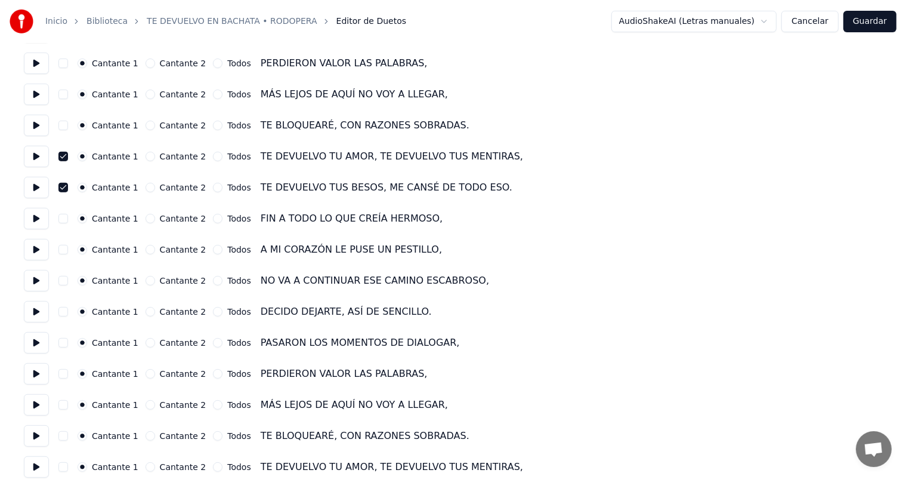
scroll to position [510, 0]
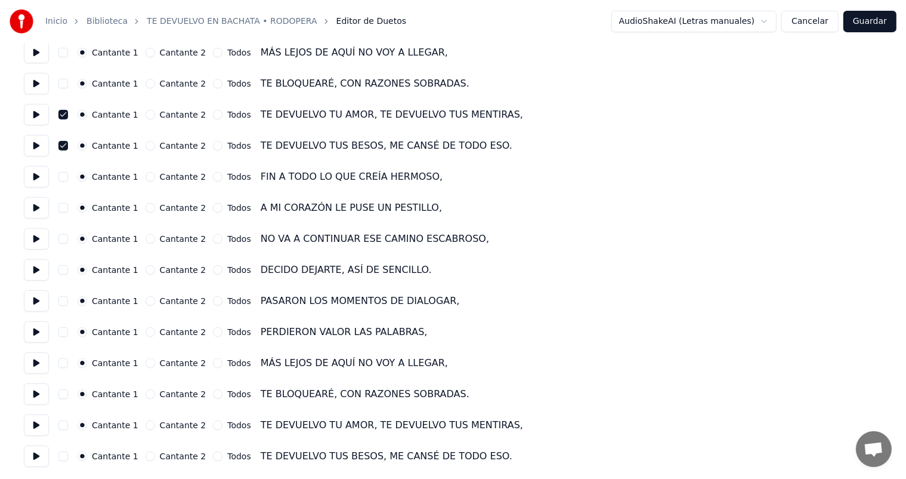
click at [63, 426] on button "button" at bounding box center [63, 425] width 10 height 10
click at [66, 459] on button "button" at bounding box center [63, 456] width 10 height 10
click at [869, 25] on button "Guardar" at bounding box center [870, 21] width 53 height 21
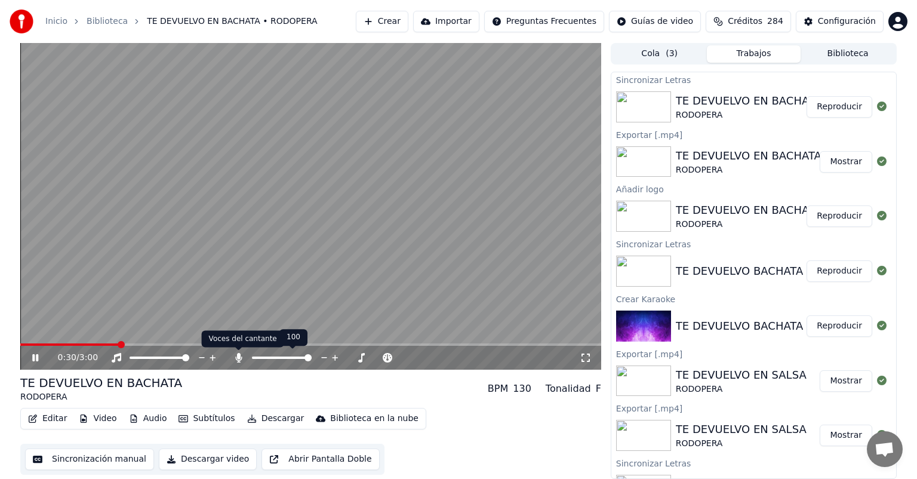
click at [238, 357] on icon at bounding box center [238, 358] width 7 height 10
click at [21, 343] on span at bounding box center [74, 344] width 109 height 2
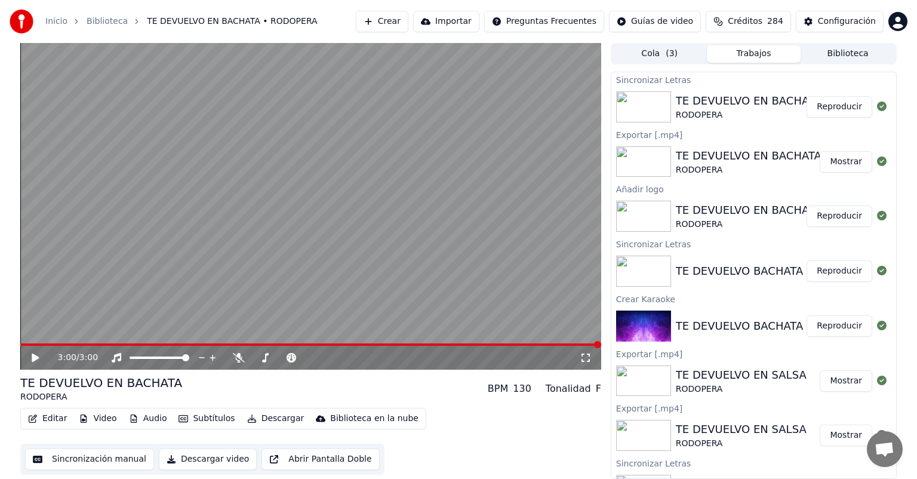
click at [35, 357] on icon at bounding box center [35, 357] width 7 height 8
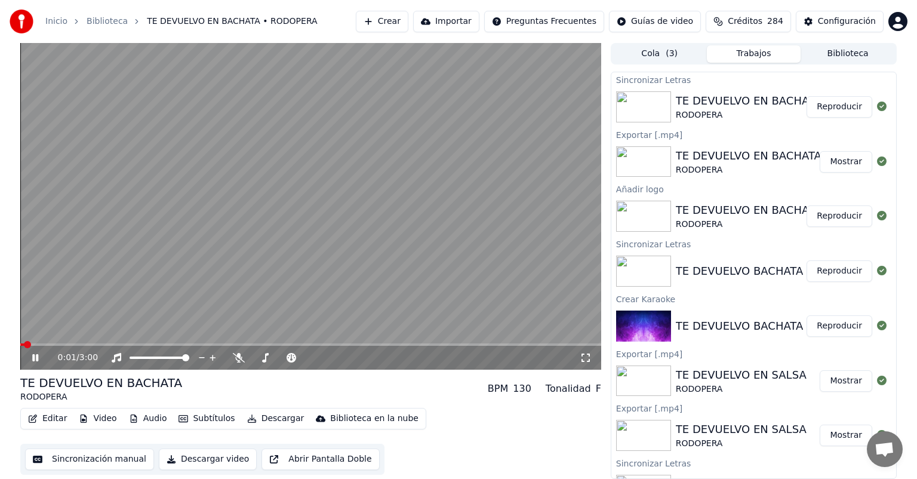
click at [35, 357] on icon at bounding box center [44, 358] width 28 height 10
click at [53, 417] on button "Editar" at bounding box center [47, 418] width 48 height 17
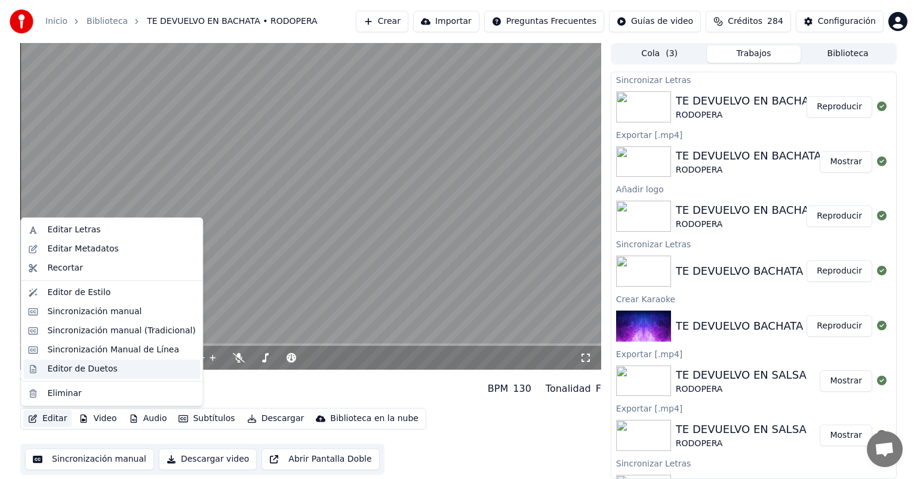
click at [72, 369] on div "Editor de Duetos" at bounding box center [82, 369] width 70 height 12
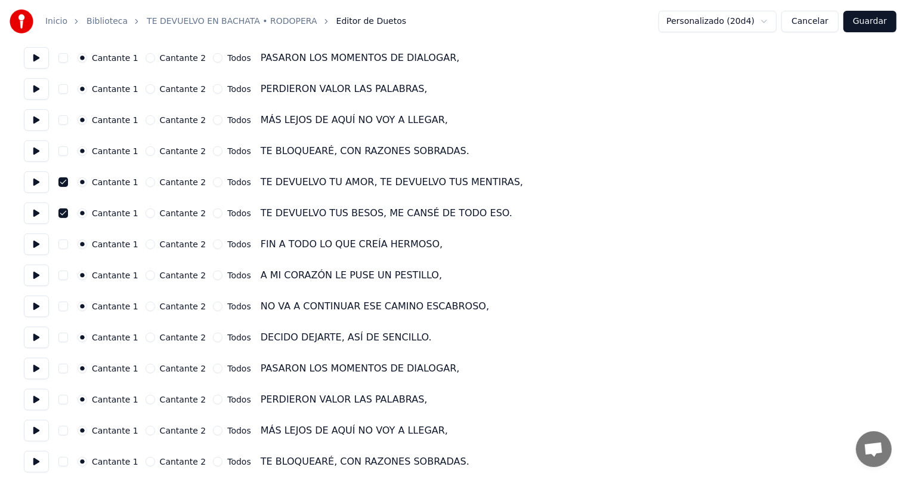
scroll to position [510, 0]
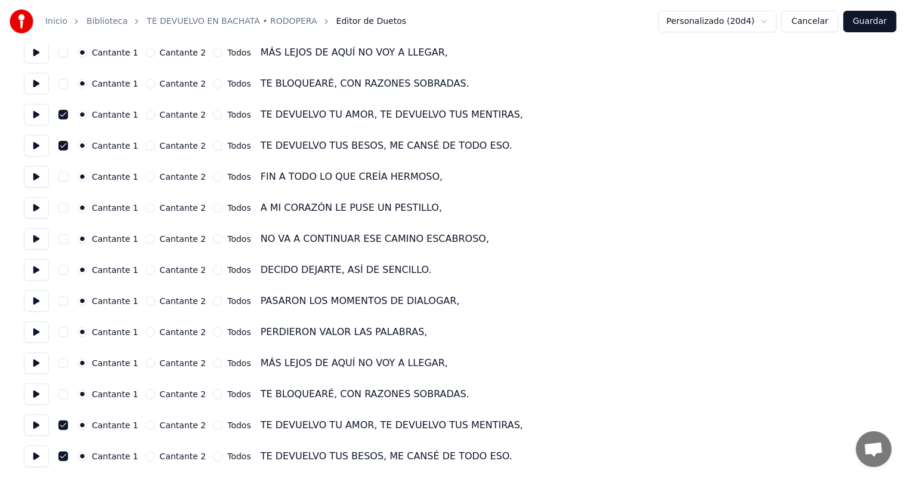
click at [146, 303] on button "Cantante 2" at bounding box center [151, 301] width 10 height 10
click at [146, 333] on button "Cantante 2" at bounding box center [151, 332] width 10 height 10
click at [146, 365] on button "Cantante 2" at bounding box center [151, 363] width 10 height 10
click at [146, 396] on button "Cantante 2" at bounding box center [151, 394] width 10 height 10
click at [874, 21] on button "Guardar" at bounding box center [870, 21] width 53 height 21
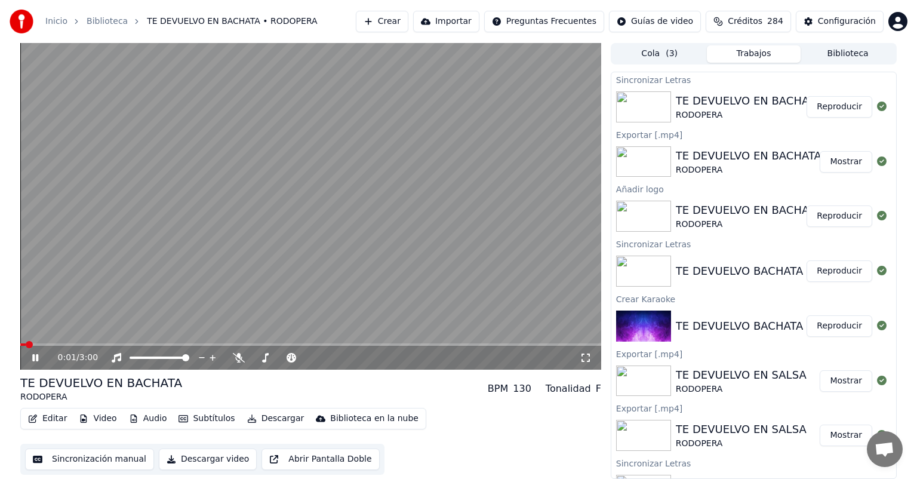
click at [303, 344] on span at bounding box center [310, 344] width 581 height 2
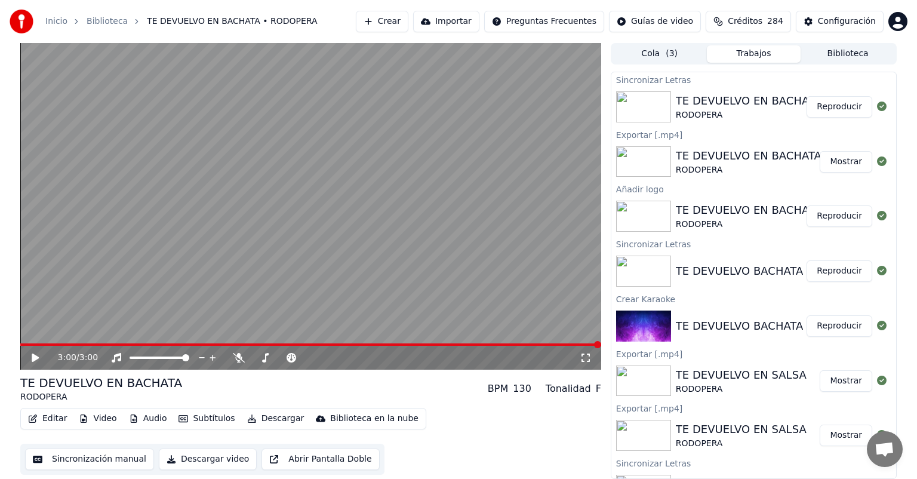
click at [223, 459] on button "Descargar video" at bounding box center [208, 458] width 98 height 21
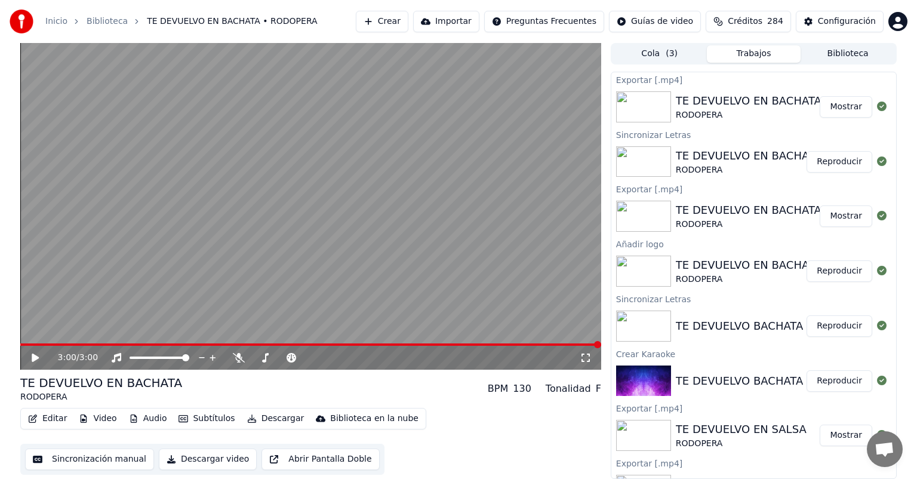
click at [839, 107] on button "Mostrar" at bounding box center [845, 106] width 53 height 21
